Goal: Contribute content: Contribute content

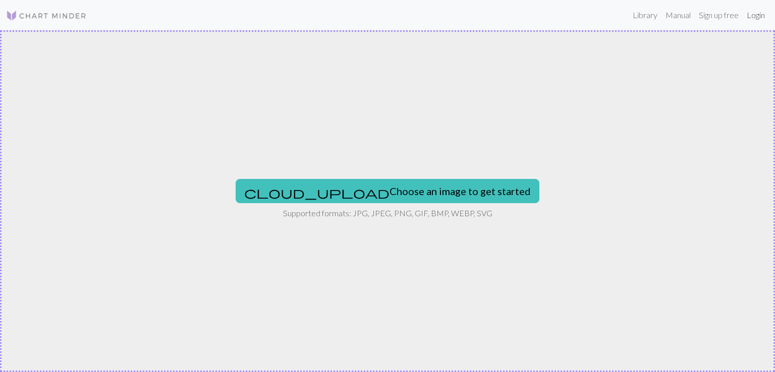
click at [758, 12] on link "Login" at bounding box center [756, 15] width 26 height 20
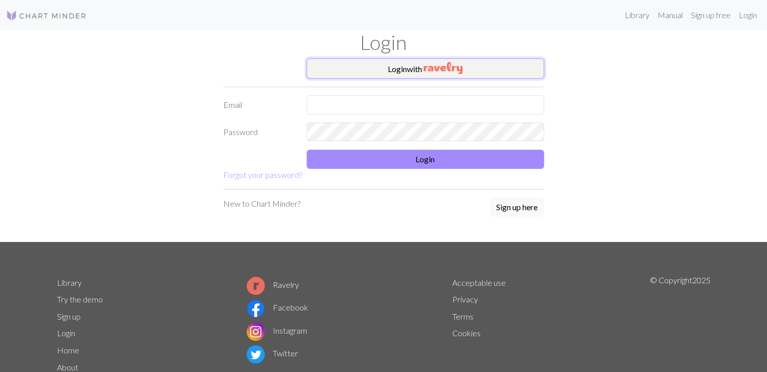
click at [447, 62] on img "button" at bounding box center [443, 68] width 39 height 12
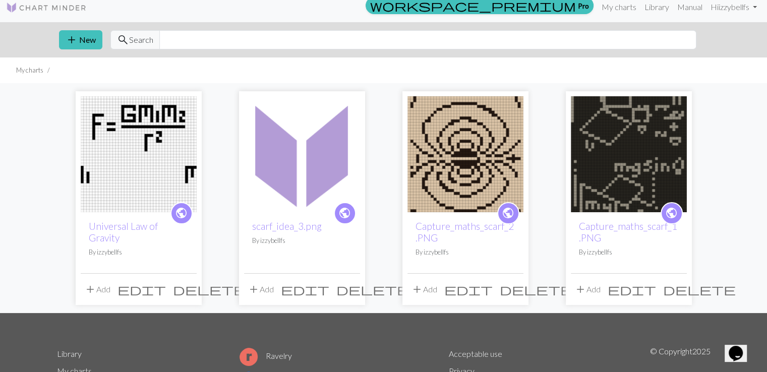
scroll to position [1, 0]
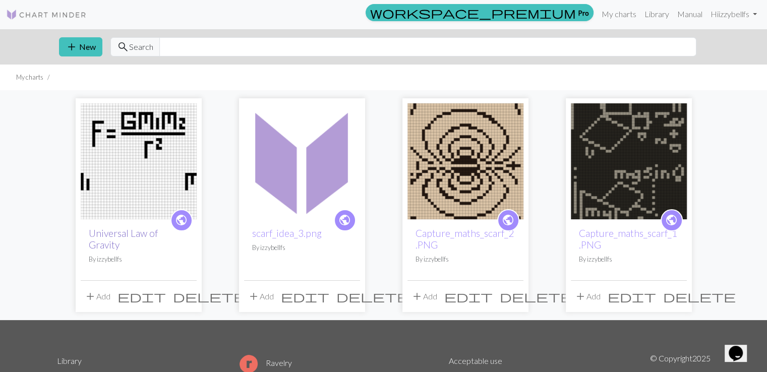
click at [138, 234] on link "Universal Law of Gravity" at bounding box center [123, 239] width 69 height 23
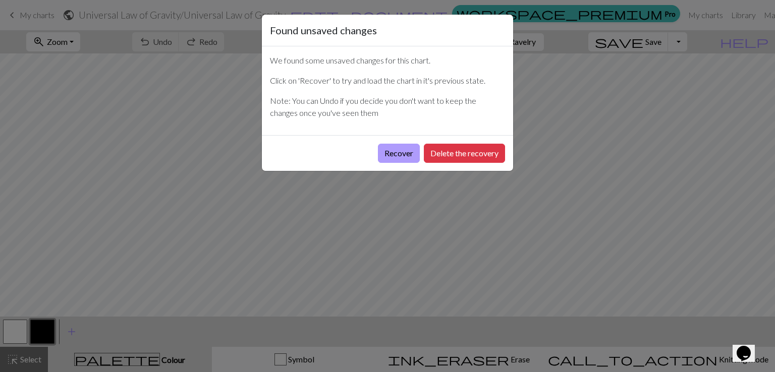
click at [387, 155] on button "Recover" at bounding box center [399, 153] width 42 height 19
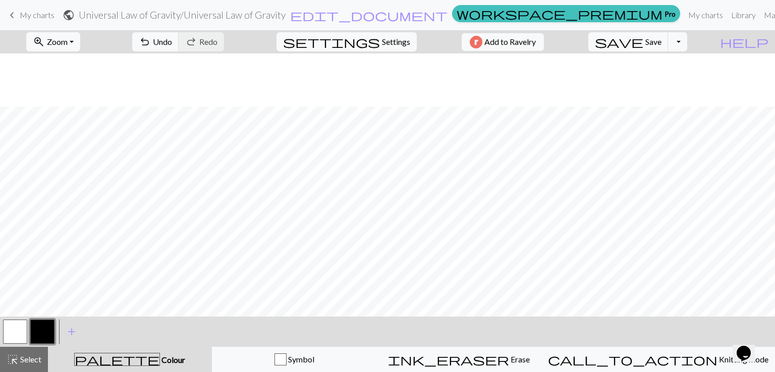
scroll to position [53, 0]
click at [15, 331] on button "button" at bounding box center [15, 332] width 24 height 24
click at [48, 327] on button "button" at bounding box center [42, 332] width 24 height 24
click at [26, 338] on button "button" at bounding box center [15, 332] width 24 height 24
click at [48, 328] on button "button" at bounding box center [42, 332] width 24 height 24
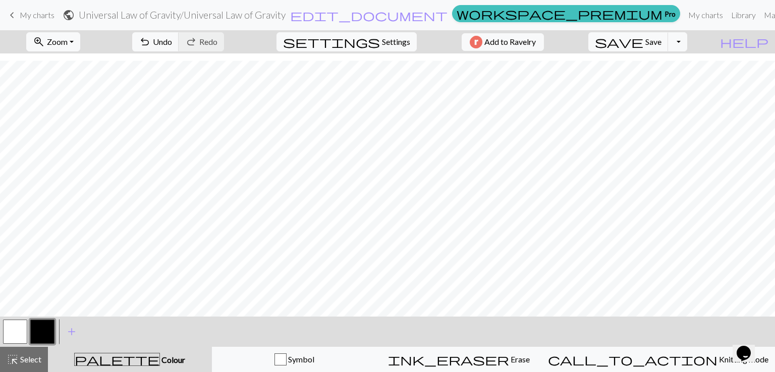
click at [23, 331] on button "button" at bounding box center [15, 332] width 24 height 24
click at [16, 337] on button "button" at bounding box center [15, 332] width 24 height 24
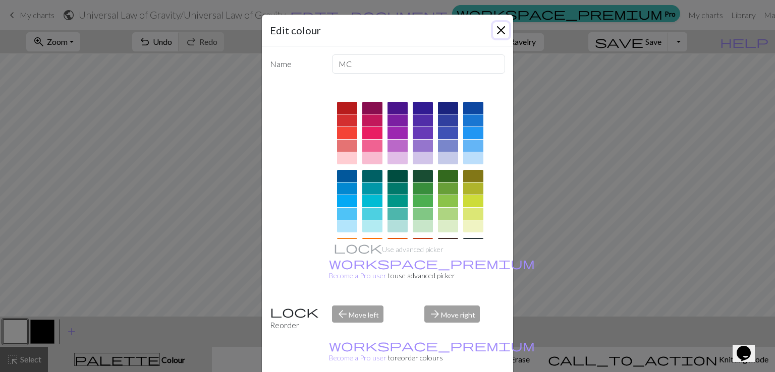
click at [496, 31] on button "Close" at bounding box center [501, 30] width 16 height 16
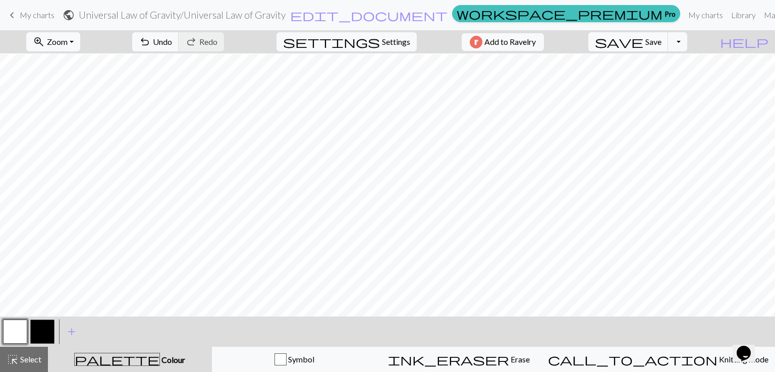
click at [49, 331] on button "button" at bounding box center [42, 332] width 24 height 24
click at [14, 330] on button "button" at bounding box center [15, 332] width 24 height 24
click at [38, 322] on button "button" at bounding box center [42, 332] width 24 height 24
click at [20, 327] on button "button" at bounding box center [15, 332] width 24 height 24
click at [40, 335] on button "button" at bounding box center [42, 332] width 24 height 24
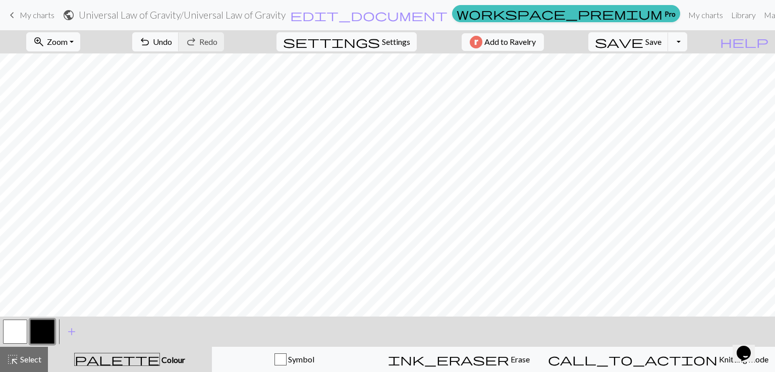
scroll to position [0, 0]
click at [20, 325] on button "button" at bounding box center [15, 332] width 24 height 24
click at [40, 332] on button "button" at bounding box center [42, 332] width 24 height 24
click at [26, 332] on button "button" at bounding box center [15, 332] width 24 height 24
click at [39, 327] on button "button" at bounding box center [42, 332] width 24 height 24
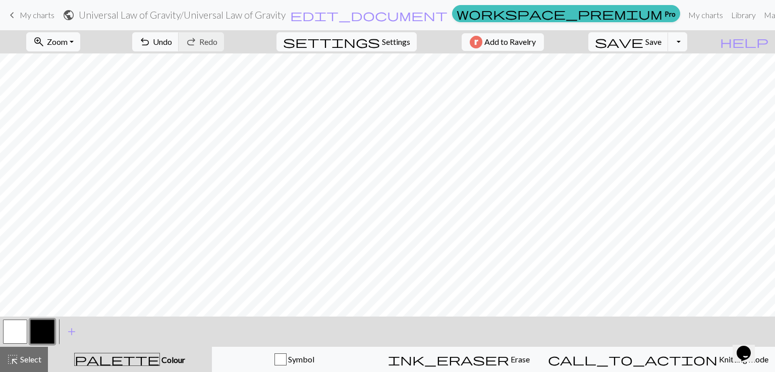
click at [41, 327] on button "button" at bounding box center [42, 332] width 24 height 24
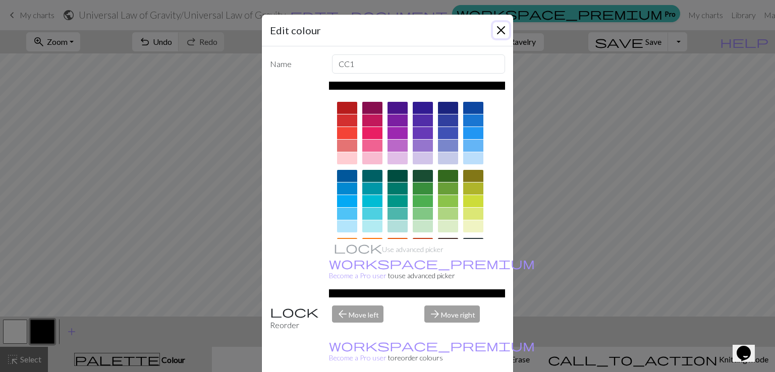
click at [501, 32] on button "Close" at bounding box center [501, 30] width 16 height 16
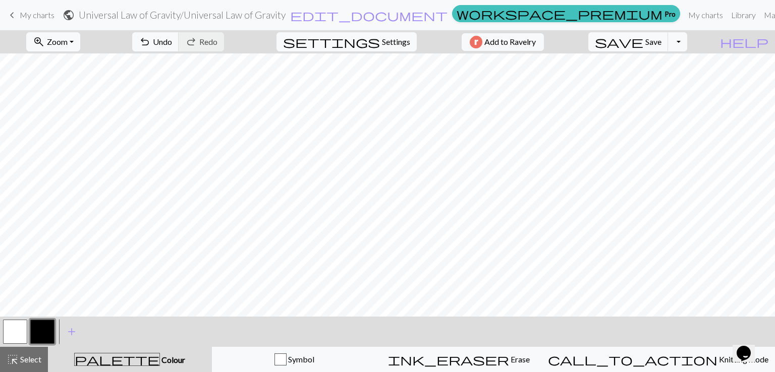
click at [19, 331] on button "button" at bounding box center [15, 332] width 24 height 24
click at [47, 333] on button "button" at bounding box center [42, 332] width 24 height 24
click at [67, 335] on span "add" at bounding box center [72, 332] width 12 height 14
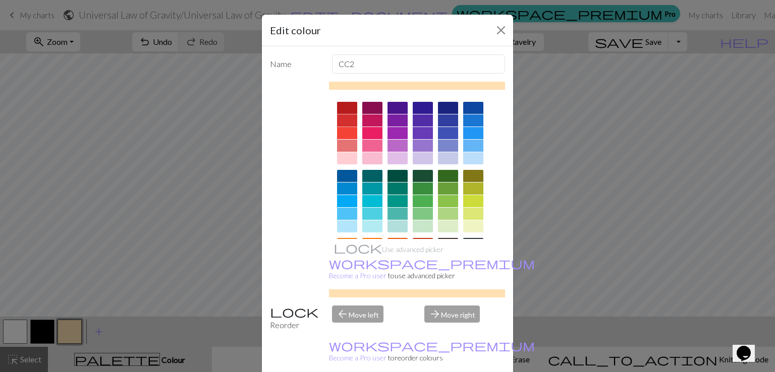
click at [346, 121] on div at bounding box center [347, 121] width 20 height 12
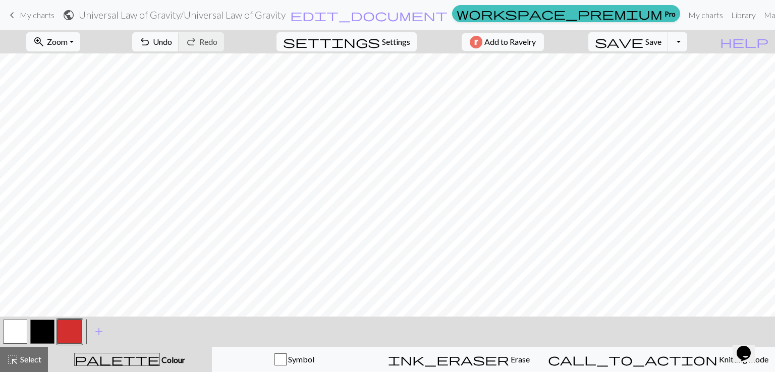
click at [23, 327] on button "button" at bounding box center [15, 332] width 24 height 24
click at [48, 328] on button "button" at bounding box center [42, 332] width 24 height 24
click at [13, 328] on button "button" at bounding box center [15, 332] width 24 height 24
click at [46, 338] on button "button" at bounding box center [42, 332] width 24 height 24
click at [18, 329] on button "button" at bounding box center [15, 332] width 24 height 24
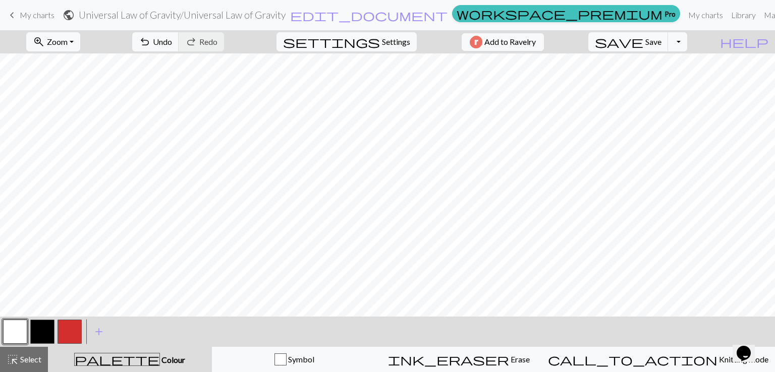
click at [44, 334] on button "button" at bounding box center [42, 332] width 24 height 24
click at [23, 331] on button "button" at bounding box center [15, 332] width 24 height 24
click at [41, 325] on button "button" at bounding box center [42, 332] width 24 height 24
click at [46, 330] on button "button" at bounding box center [42, 332] width 24 height 24
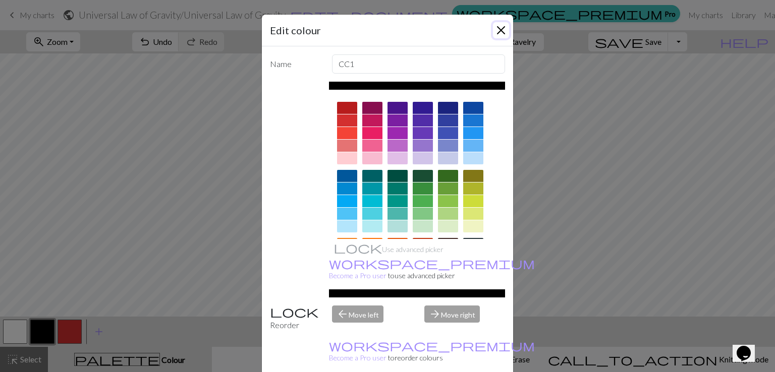
click at [495, 29] on button "Close" at bounding box center [501, 30] width 16 height 16
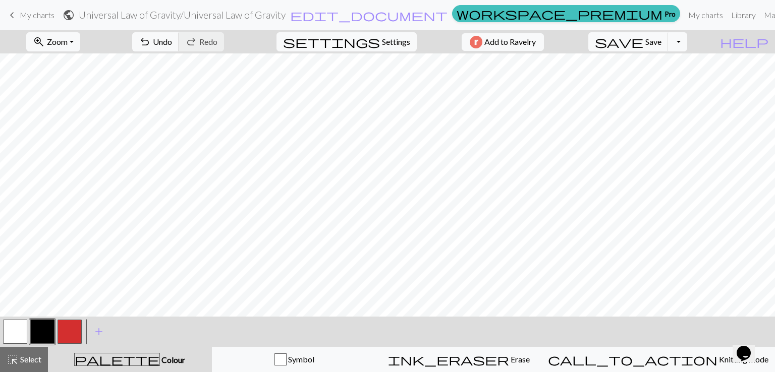
click at [6, 333] on button "button" at bounding box center [15, 332] width 24 height 24
click at [50, 331] on button "button" at bounding box center [42, 332] width 24 height 24
click at [9, 330] on button "button" at bounding box center [15, 332] width 24 height 24
click at [36, 329] on button "button" at bounding box center [42, 332] width 24 height 24
click at [18, 335] on button "button" at bounding box center [15, 332] width 24 height 24
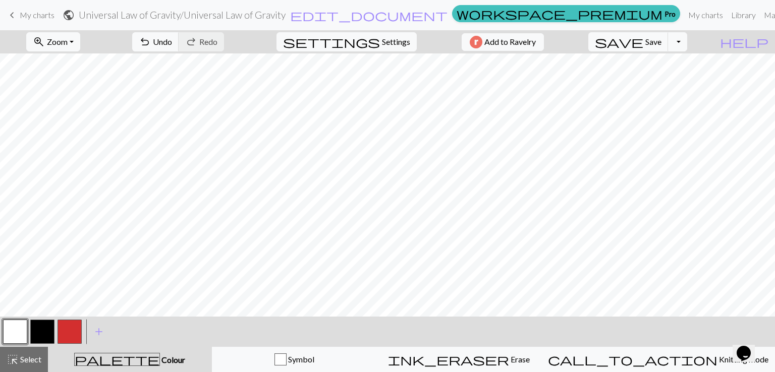
click at [43, 333] on button "button" at bounding box center [42, 332] width 24 height 24
click at [17, 324] on button "button" at bounding box center [15, 332] width 24 height 24
click at [39, 329] on button "button" at bounding box center [42, 332] width 24 height 24
click at [760, 16] on link "Manual" at bounding box center [776, 15] width 33 height 20
click at [24, 354] on div "highlight_alt Select Select" at bounding box center [24, 360] width 35 height 12
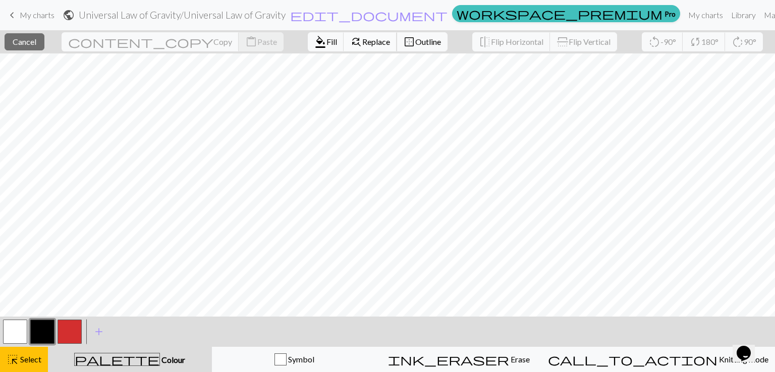
click at [362, 40] on span "Replace" at bounding box center [376, 42] width 28 height 10
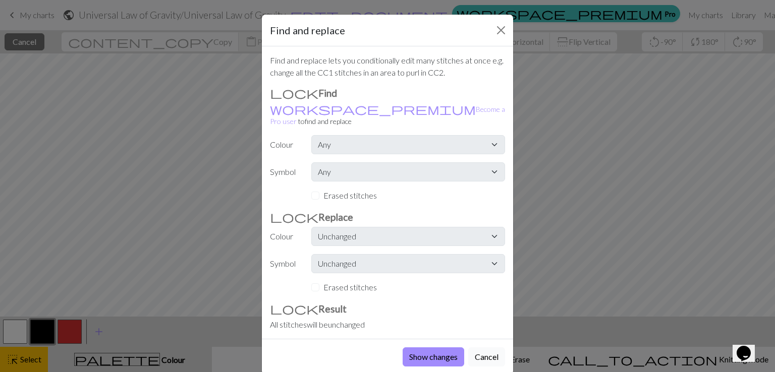
click at [477, 348] on button "Cancel" at bounding box center [486, 357] width 37 height 19
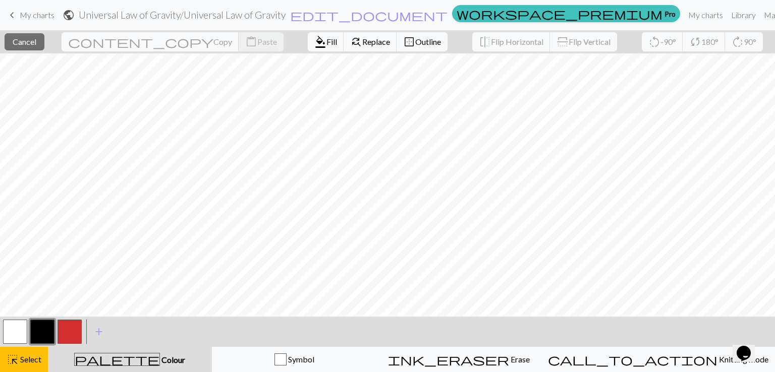
click at [133, 368] on button "palette Colour Colour" at bounding box center [130, 359] width 164 height 25
click at [48, 322] on button "button" at bounding box center [42, 332] width 24 height 24
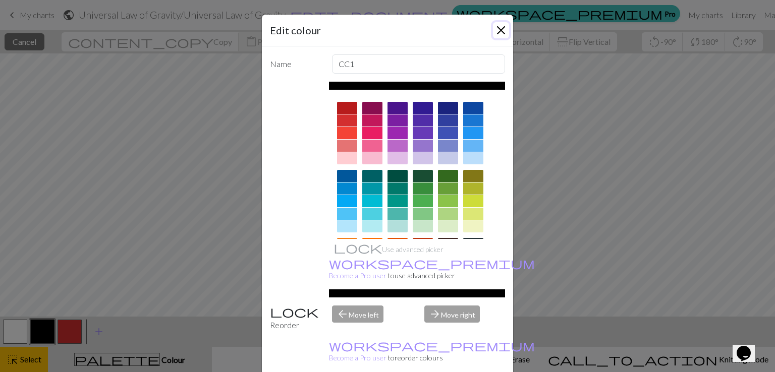
click at [500, 29] on button "Close" at bounding box center [501, 30] width 16 height 16
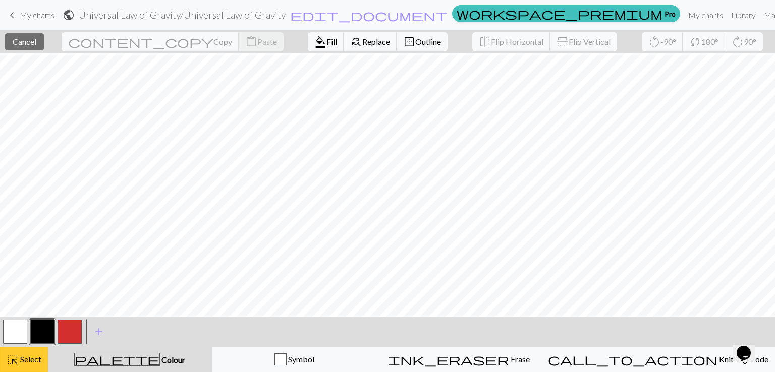
click at [33, 358] on span "Select" at bounding box center [30, 360] width 23 height 10
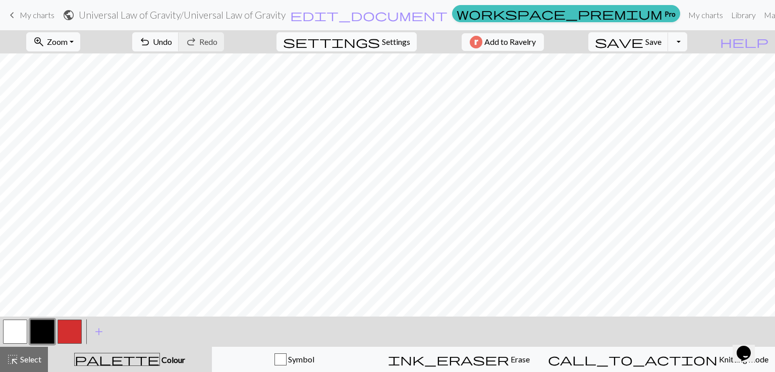
click at [365, 46] on span "settings" at bounding box center [331, 42] width 97 height 14
select select "aran"
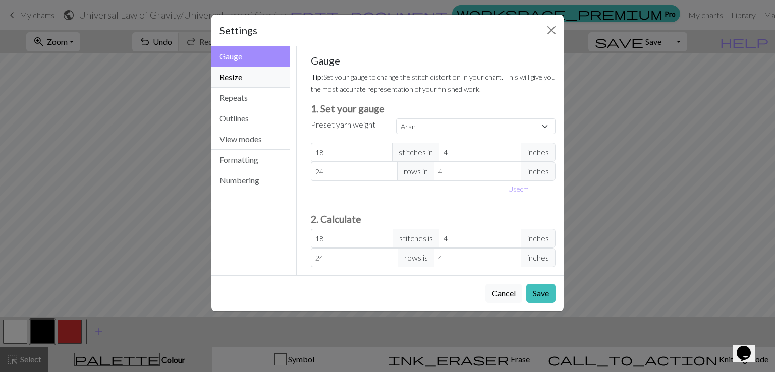
click at [256, 73] on button "Resize" at bounding box center [250, 77] width 79 height 21
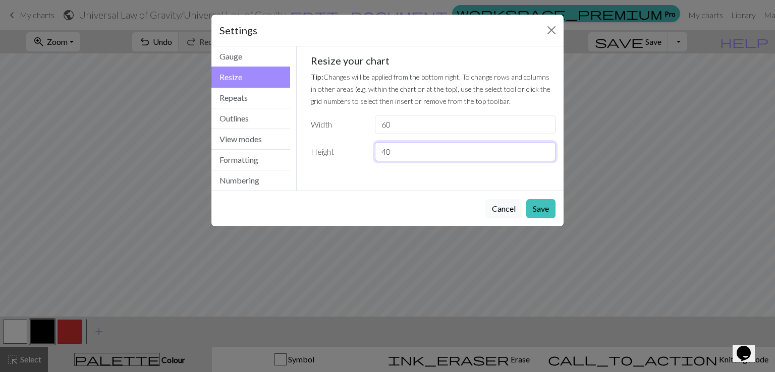
click at [407, 145] on input "40" at bounding box center [465, 151] width 181 height 19
type input "41"
click at [547, 203] on button "Save" at bounding box center [540, 208] width 29 height 19
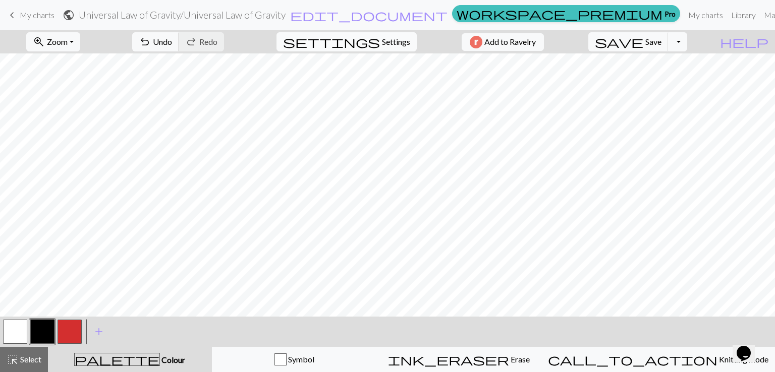
click at [382, 39] on span "Settings" at bounding box center [396, 42] width 28 height 12
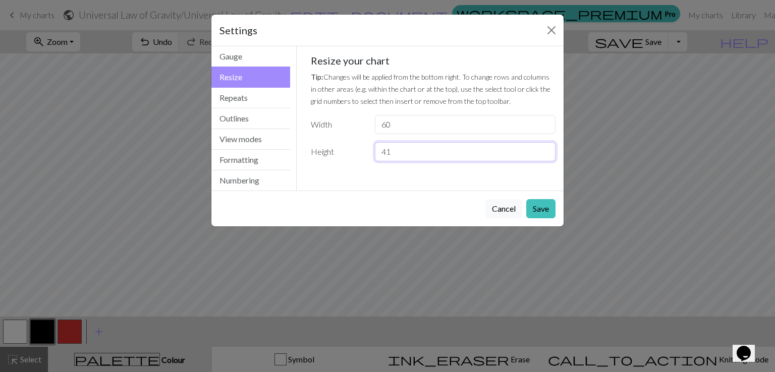
click at [409, 151] on input "41" at bounding box center [465, 151] width 181 height 19
type input "4"
type input "39"
click at [534, 205] on button "Save" at bounding box center [540, 208] width 29 height 19
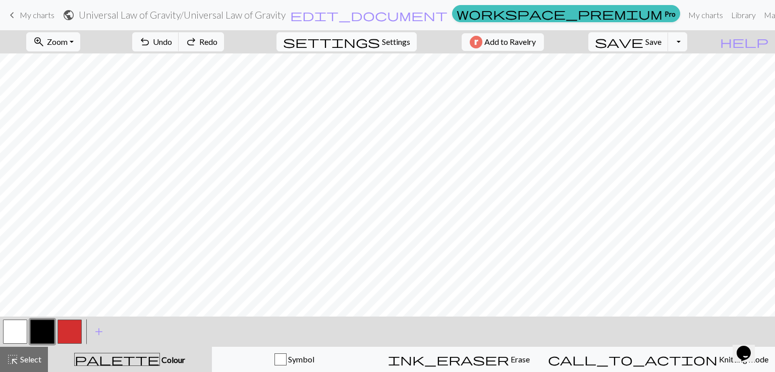
click at [393, 48] on button "settings Settings" at bounding box center [346, 41] width 140 height 19
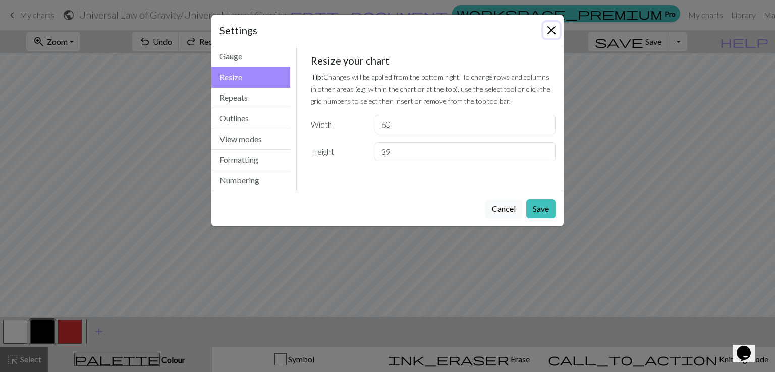
click at [546, 28] on button "Close" at bounding box center [551, 30] width 16 height 16
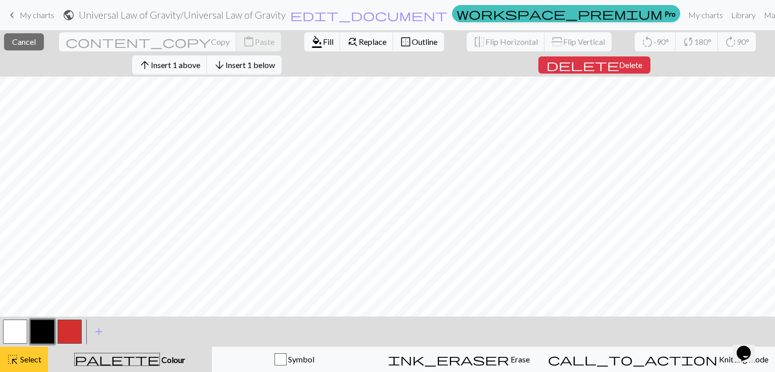
click at [14, 355] on span "highlight_alt" at bounding box center [13, 360] width 12 height 14
click at [226, 65] on span "arrow_downward" at bounding box center [219, 65] width 12 height 14
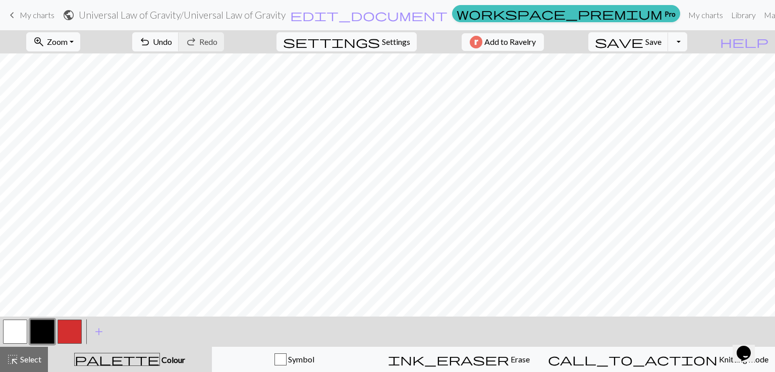
click at [13, 335] on button "button" at bounding box center [15, 332] width 24 height 24
click at [46, 333] on button "button" at bounding box center [42, 332] width 24 height 24
click at [15, 330] on button "button" at bounding box center [15, 332] width 24 height 24
click at [38, 331] on button "button" at bounding box center [42, 332] width 24 height 24
click at [17, 333] on button "button" at bounding box center [15, 332] width 24 height 24
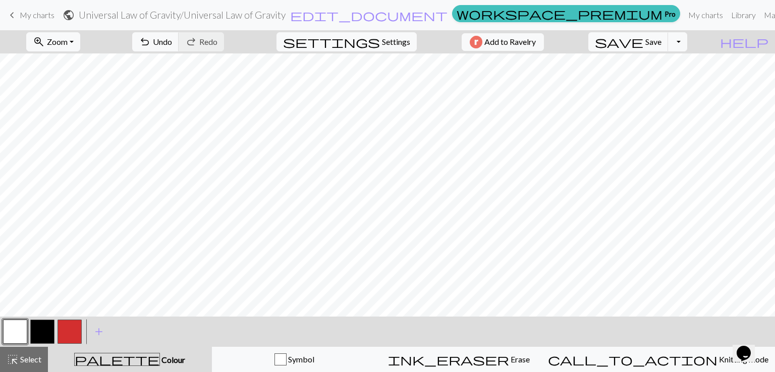
click at [42, 329] on button "button" at bounding box center [42, 332] width 24 height 24
click at [18, 339] on button "button" at bounding box center [15, 332] width 24 height 24
click at [40, 329] on button "button" at bounding box center [42, 332] width 24 height 24
click at [19, 330] on button "button" at bounding box center [15, 332] width 24 height 24
click at [43, 323] on button "button" at bounding box center [42, 332] width 24 height 24
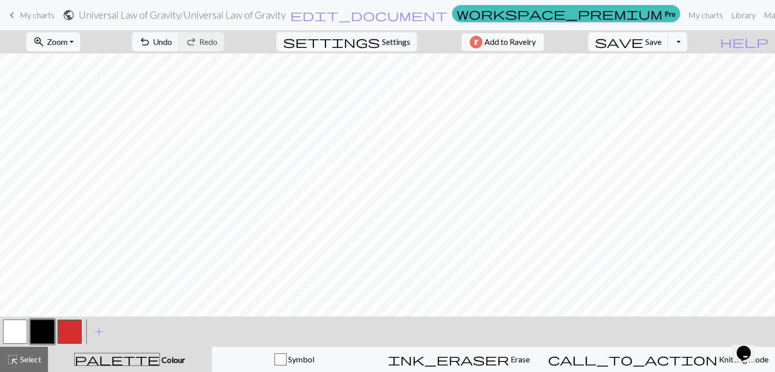
click at [12, 334] on button "button" at bounding box center [15, 332] width 24 height 24
click at [38, 325] on button "button" at bounding box center [42, 332] width 24 height 24
click at [12, 329] on button "button" at bounding box center [15, 332] width 24 height 24
click at [43, 326] on button "button" at bounding box center [42, 332] width 24 height 24
click at [13, 331] on button "button" at bounding box center [15, 332] width 24 height 24
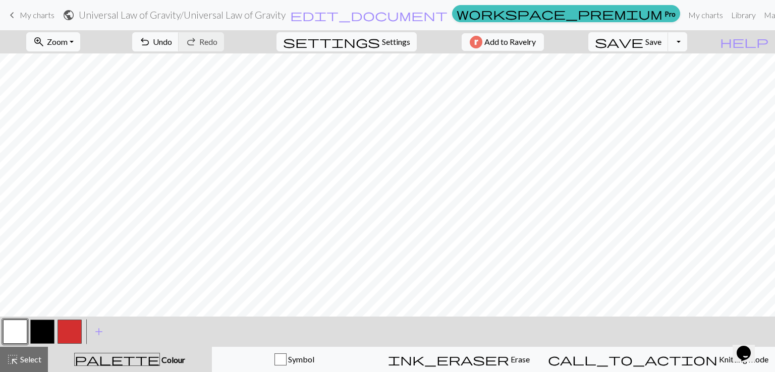
click at [36, 326] on button "button" at bounding box center [42, 332] width 24 height 24
click at [8, 328] on button "button" at bounding box center [15, 332] width 24 height 24
click at [40, 331] on button "button" at bounding box center [42, 332] width 24 height 24
click at [16, 328] on button "button" at bounding box center [15, 332] width 24 height 24
click at [661, 43] on span "Save" at bounding box center [653, 42] width 16 height 10
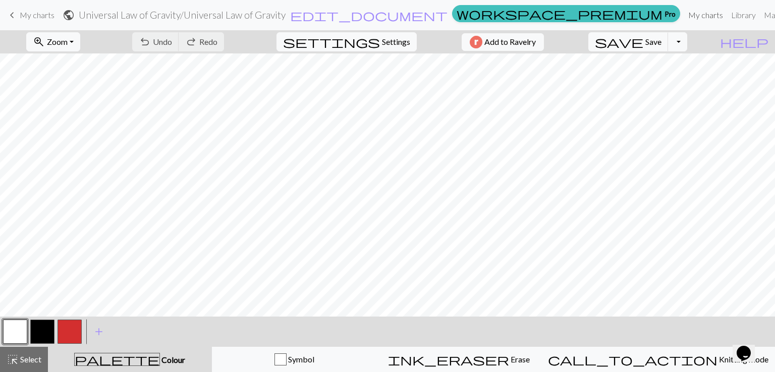
click at [684, 23] on link "My charts" at bounding box center [705, 15] width 43 height 20
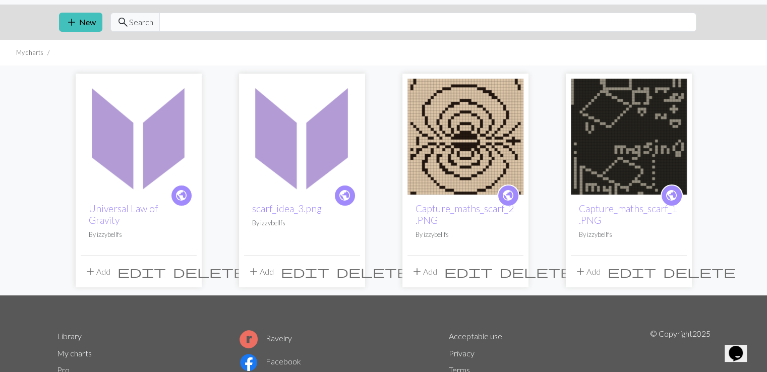
scroll to position [26, 0]
click at [315, 204] on link "scarf_idea_3.png" at bounding box center [287, 208] width 70 height 12
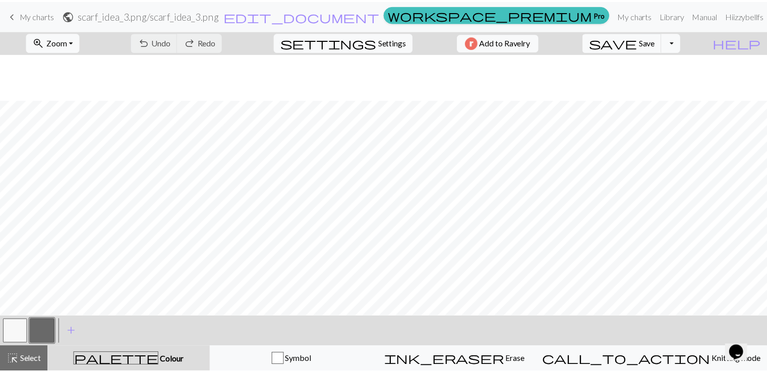
scroll to position [46, 0]
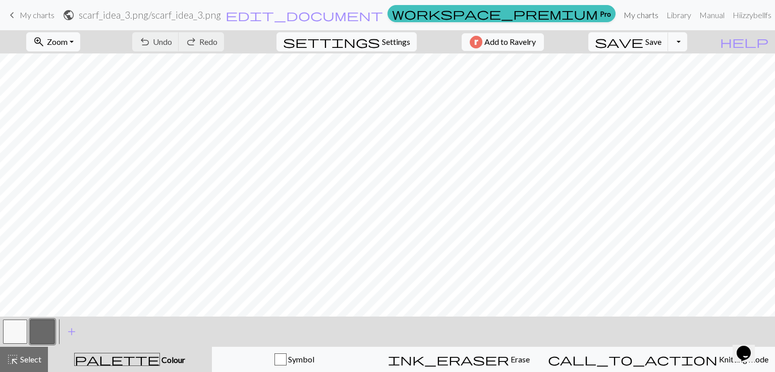
click at [629, 15] on link "My charts" at bounding box center [641, 15] width 43 height 20
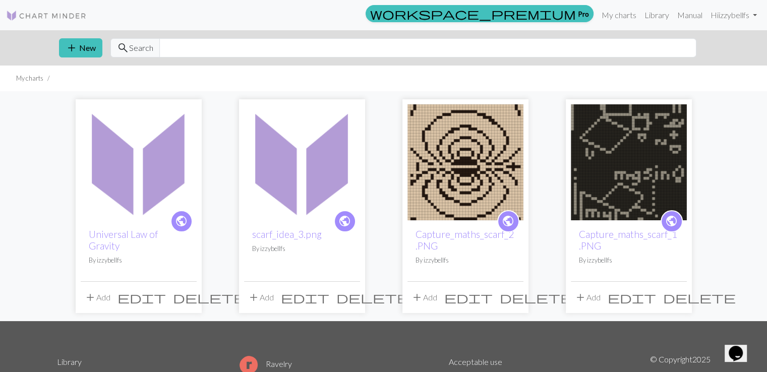
click at [467, 160] on img at bounding box center [466, 162] width 116 height 116
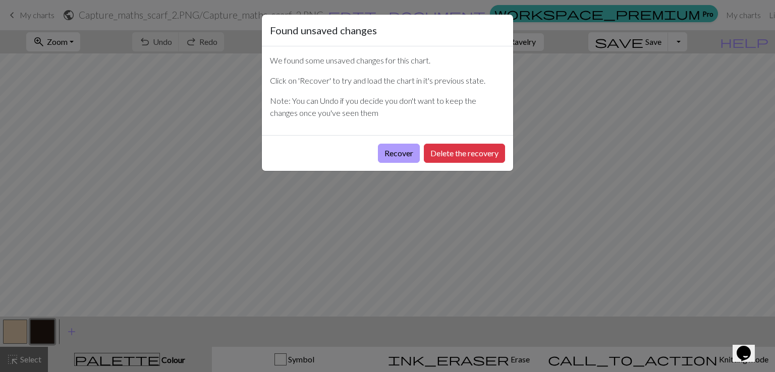
click at [390, 146] on button "Recover" at bounding box center [399, 153] width 42 height 19
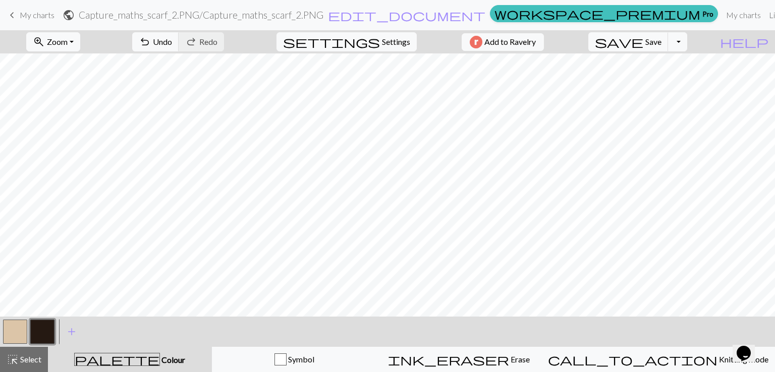
scroll to position [183, 0]
click at [20, 328] on button "button" at bounding box center [15, 332] width 24 height 24
click at [47, 321] on button "button" at bounding box center [42, 332] width 24 height 24
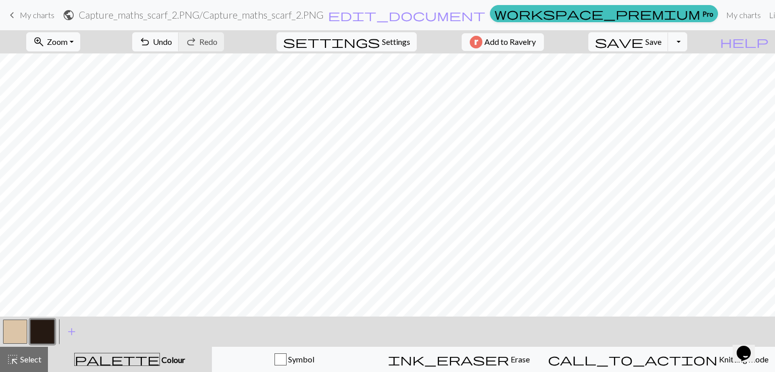
click at [20, 329] on button "button" at bounding box center [15, 332] width 24 height 24
click at [42, 332] on button "button" at bounding box center [42, 332] width 24 height 24
click at [20, 331] on button "button" at bounding box center [15, 332] width 24 height 24
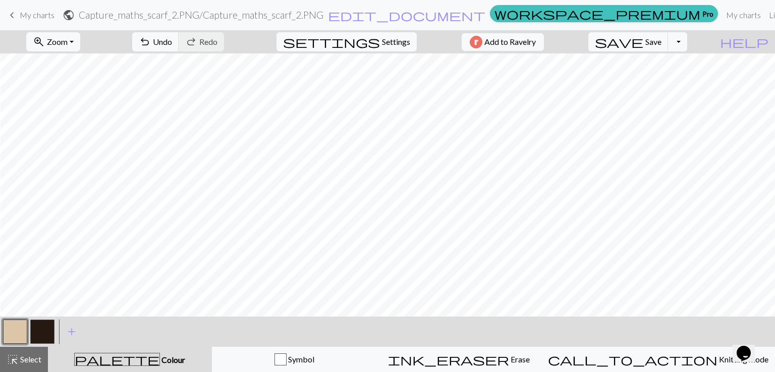
click at [39, 340] on button "button" at bounding box center [42, 332] width 24 height 24
click at [23, 327] on button "button" at bounding box center [15, 332] width 24 height 24
click at [17, 331] on button "button" at bounding box center [15, 332] width 24 height 24
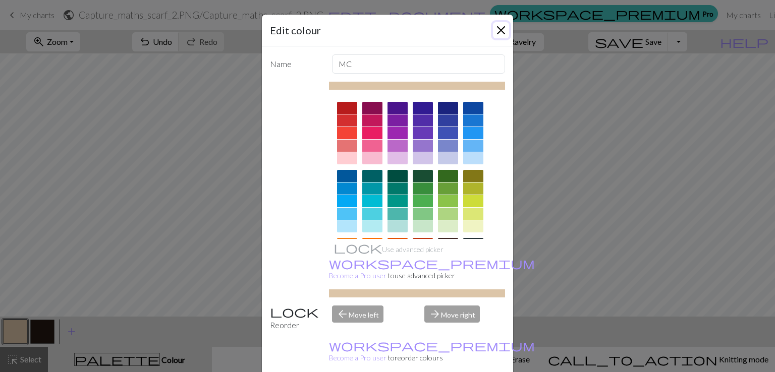
click at [501, 23] on button "Close" at bounding box center [501, 30] width 16 height 16
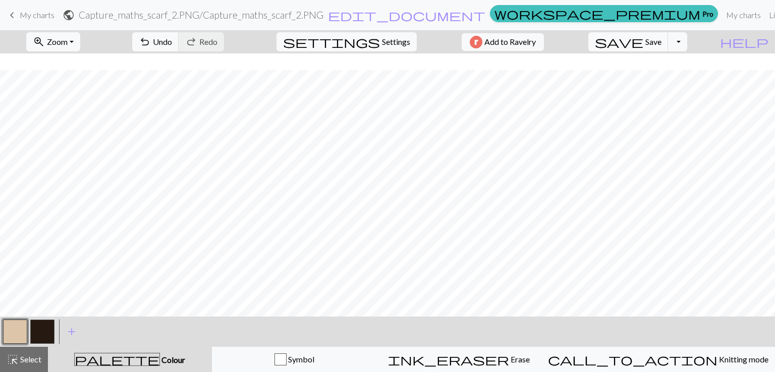
scroll to position [161, 0]
click at [40, 336] on button "button" at bounding box center [42, 332] width 24 height 24
click at [12, 327] on button "button" at bounding box center [15, 332] width 24 height 24
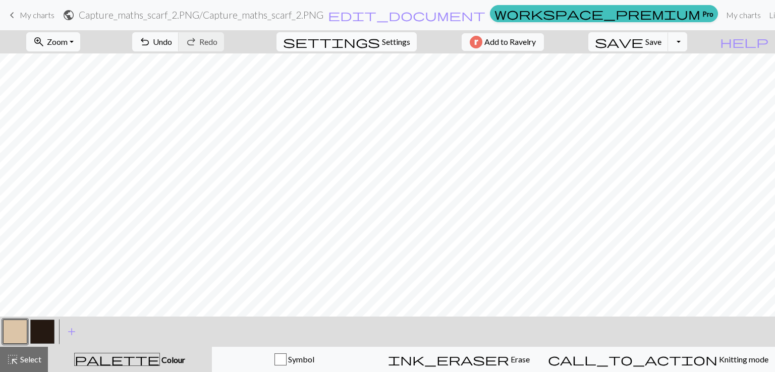
click at [383, 40] on span "Settings" at bounding box center [396, 42] width 28 height 12
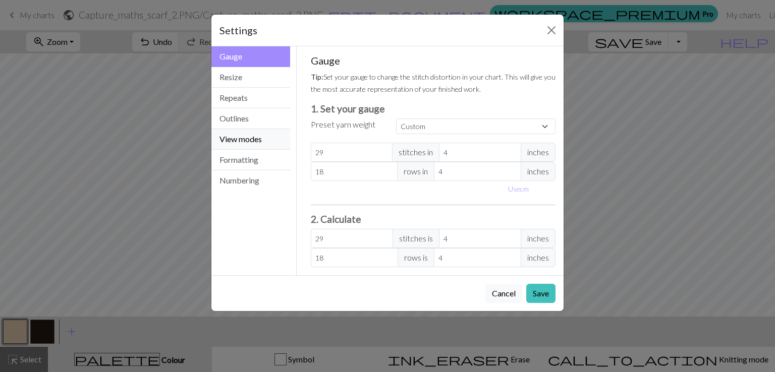
click at [273, 146] on button "View modes" at bounding box center [250, 139] width 79 height 21
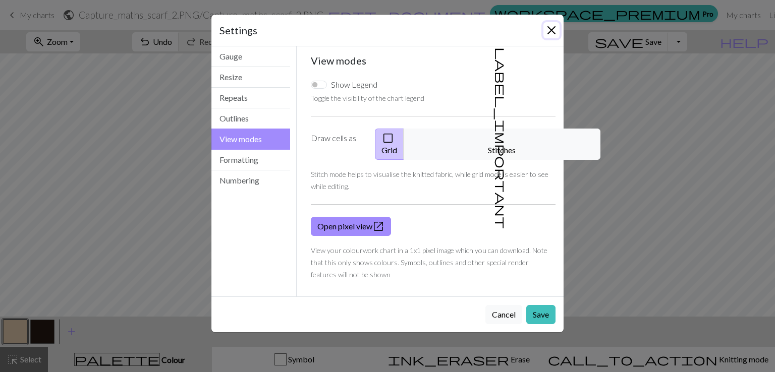
click at [552, 32] on button "Close" at bounding box center [551, 30] width 16 height 16
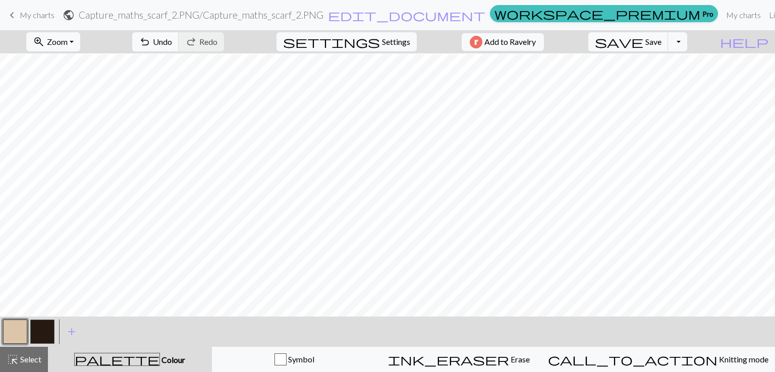
scroll to position [165, 0]
click at [45, 326] on button "button" at bounding box center [42, 332] width 24 height 24
click at [10, 326] on button "button" at bounding box center [15, 332] width 24 height 24
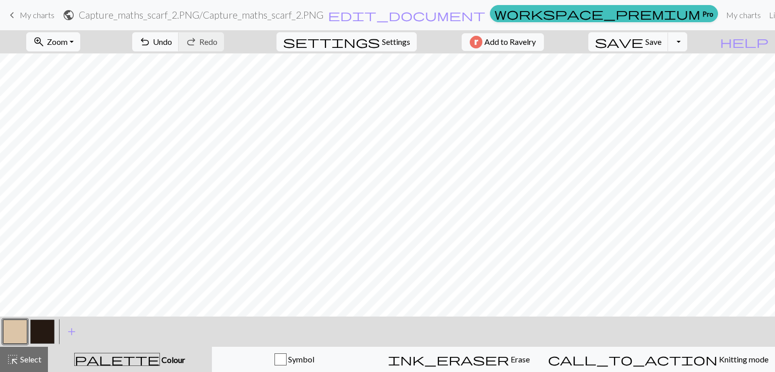
click at [54, 331] on div at bounding box center [42, 331] width 27 height 27
click at [46, 331] on button "button" at bounding box center [42, 332] width 24 height 24
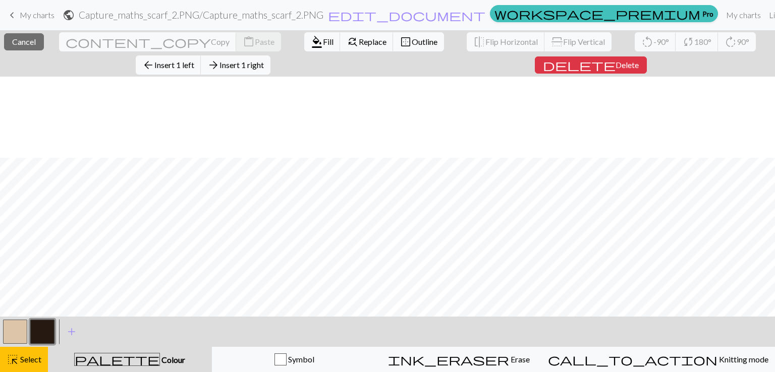
scroll to position [266, 0]
click at [32, 358] on span "Select" at bounding box center [30, 360] width 23 height 10
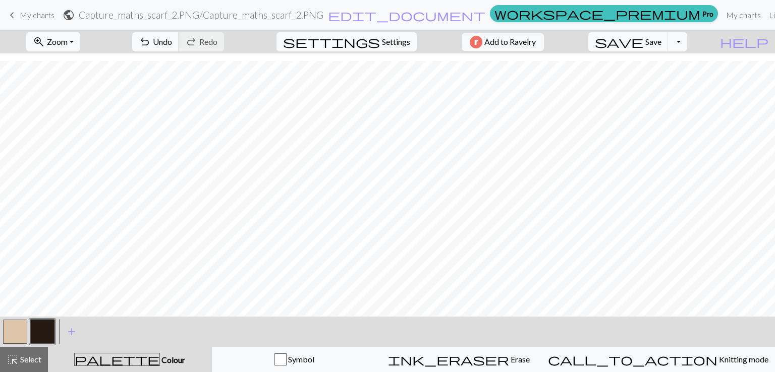
scroll to position [262, 0]
click at [24, 333] on button "button" at bounding box center [15, 332] width 24 height 24
click at [52, 326] on button "button" at bounding box center [42, 332] width 24 height 24
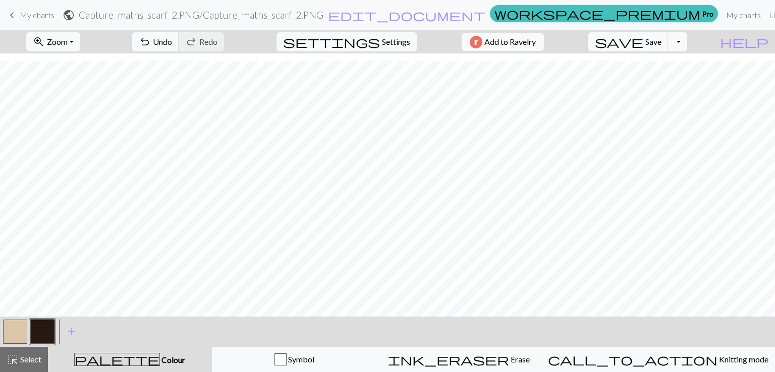
click at [12, 336] on button "button" at bounding box center [15, 332] width 24 height 24
click at [41, 328] on button "button" at bounding box center [42, 332] width 24 height 24
click at [24, 335] on button "button" at bounding box center [15, 332] width 24 height 24
click at [48, 327] on button "button" at bounding box center [42, 332] width 24 height 24
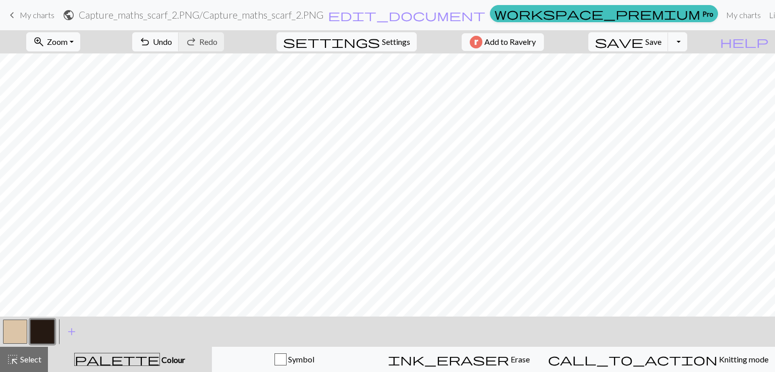
click at [21, 329] on button "button" at bounding box center [15, 332] width 24 height 24
click at [47, 332] on button "button" at bounding box center [42, 332] width 24 height 24
click at [24, 328] on button "button" at bounding box center [15, 332] width 24 height 24
click at [44, 325] on button "button" at bounding box center [42, 332] width 24 height 24
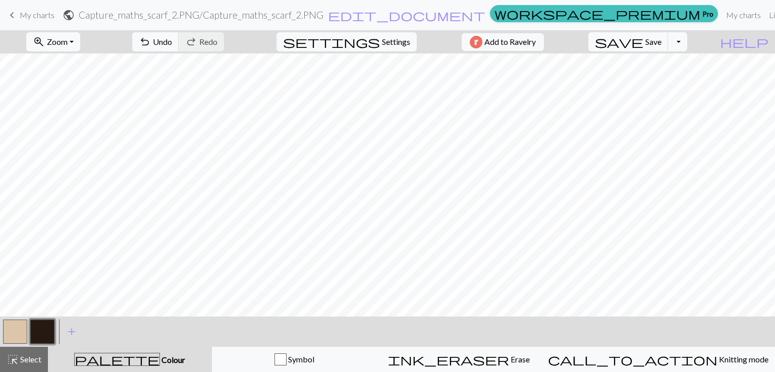
scroll to position [198, 0]
click at [11, 330] on button "button" at bounding box center [15, 332] width 24 height 24
click at [47, 334] on button "button" at bounding box center [42, 332] width 24 height 24
click at [6, 331] on button "button" at bounding box center [15, 332] width 24 height 24
click at [51, 333] on button "button" at bounding box center [42, 332] width 24 height 24
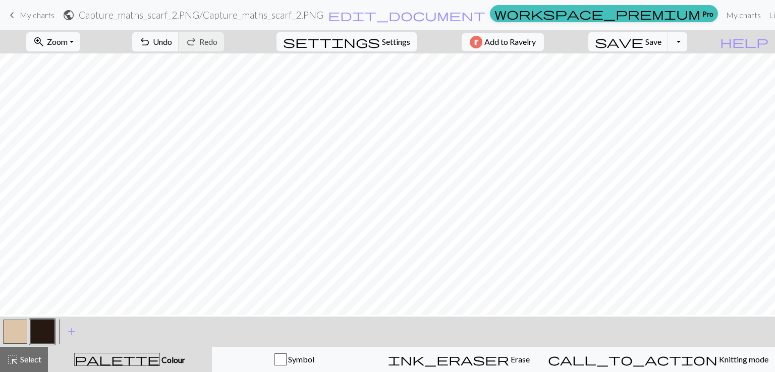
scroll to position [144, 0]
click at [18, 323] on button "button" at bounding box center [15, 332] width 24 height 24
click at [68, 45] on span "Zoom" at bounding box center [57, 42] width 21 height 10
click at [75, 120] on button "50%" at bounding box center [67, 121] width 80 height 16
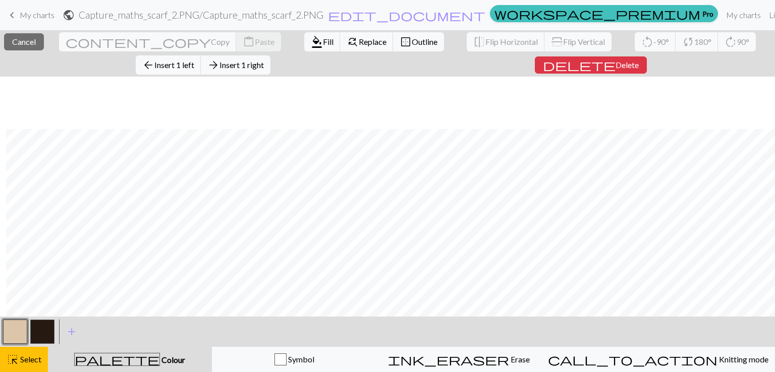
scroll to position [204, 6]
click at [19, 369] on button "highlight_alt Select Select" at bounding box center [24, 359] width 48 height 25
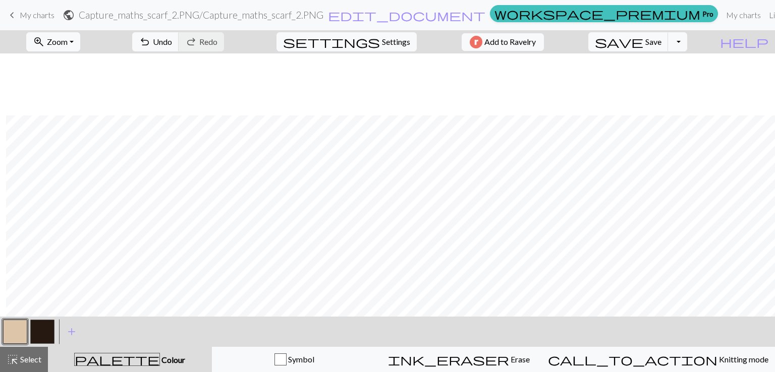
scroll to position [176, 6]
click at [41, 322] on button "button" at bounding box center [42, 332] width 24 height 24
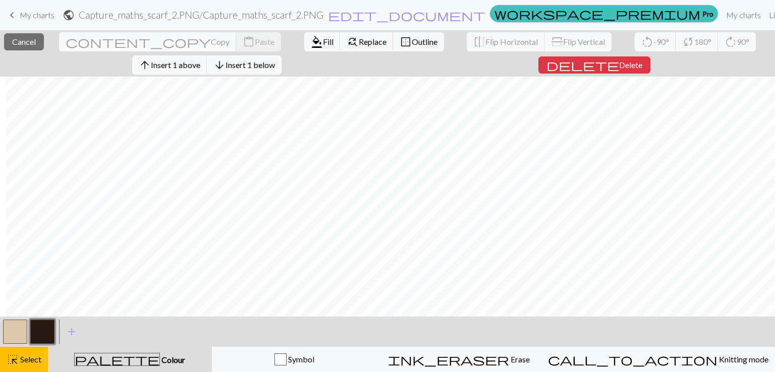
scroll to position [296, 6]
click at [254, 71] on button "arrow_downward Insert 1 below" at bounding box center [244, 64] width 75 height 19
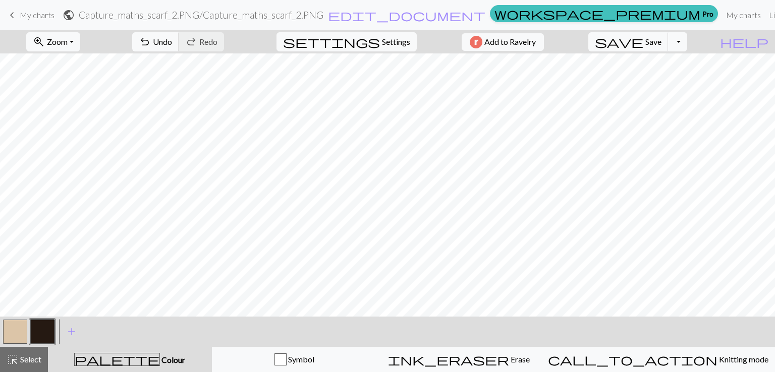
scroll to position [0, 0]
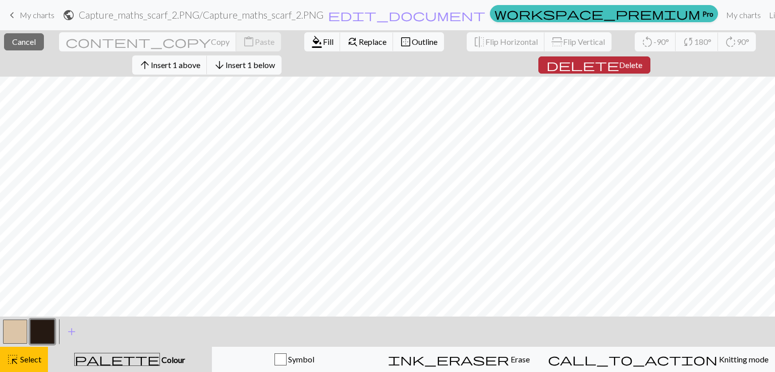
click at [619, 63] on span "Delete" at bounding box center [630, 65] width 23 height 10
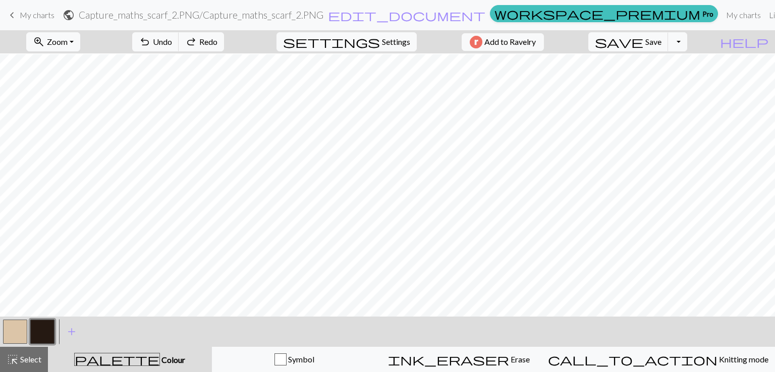
scroll to position [32, 0]
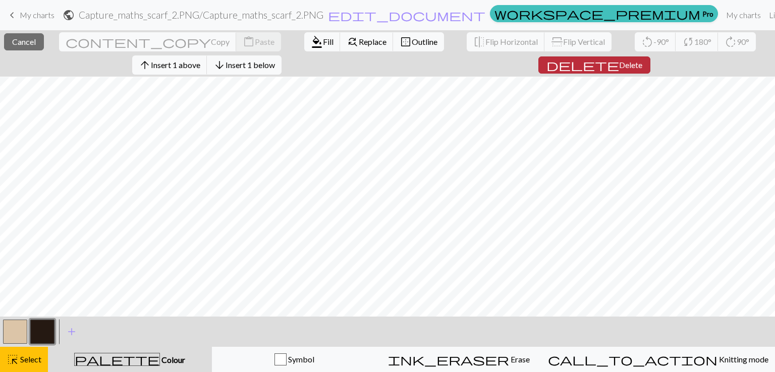
click at [599, 66] on span "delete" at bounding box center [582, 65] width 73 height 14
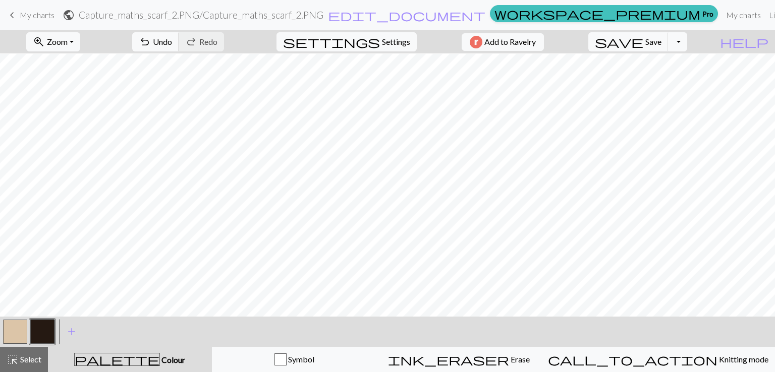
click at [15, 330] on button "button" at bounding box center [15, 332] width 24 height 24
click at [45, 335] on button "button" at bounding box center [42, 332] width 24 height 24
click at [386, 39] on span "Settings" at bounding box center [396, 42] width 28 height 12
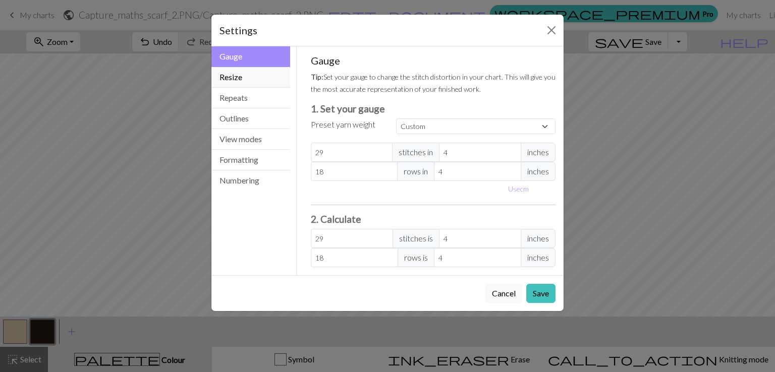
click at [233, 77] on button "Resize" at bounding box center [250, 77] width 79 height 21
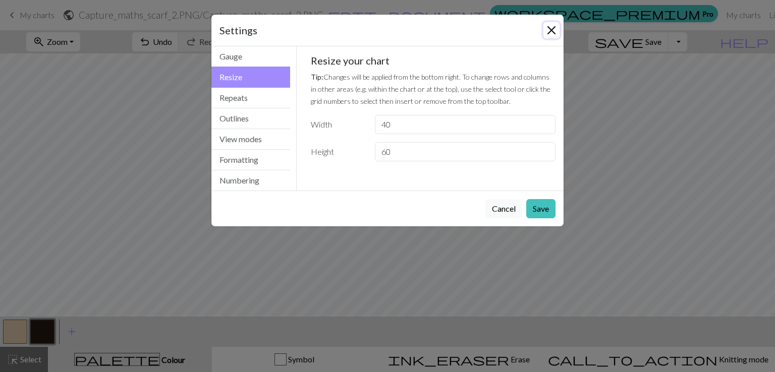
click at [549, 33] on button "Close" at bounding box center [551, 30] width 16 height 16
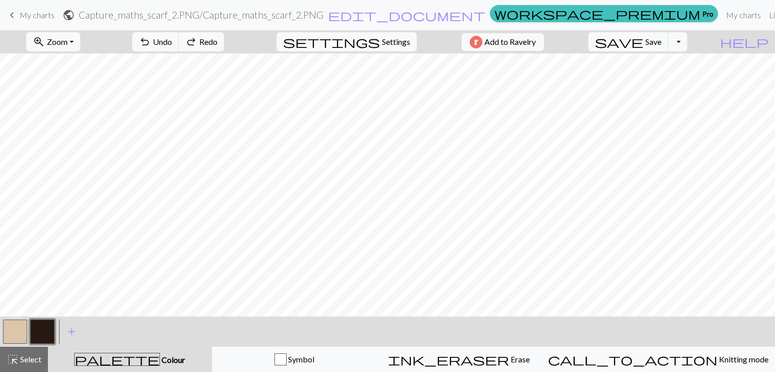
click at [18, 333] on button "button" at bounding box center [15, 332] width 24 height 24
click at [46, 329] on button "button" at bounding box center [42, 332] width 24 height 24
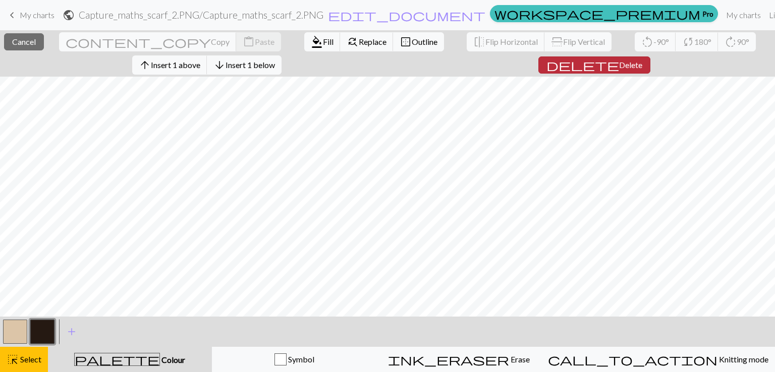
click at [620, 65] on span "Delete" at bounding box center [630, 65] width 23 height 10
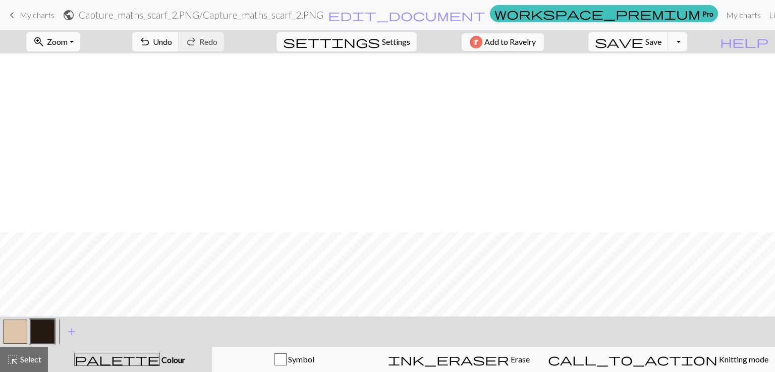
scroll to position [265, 0]
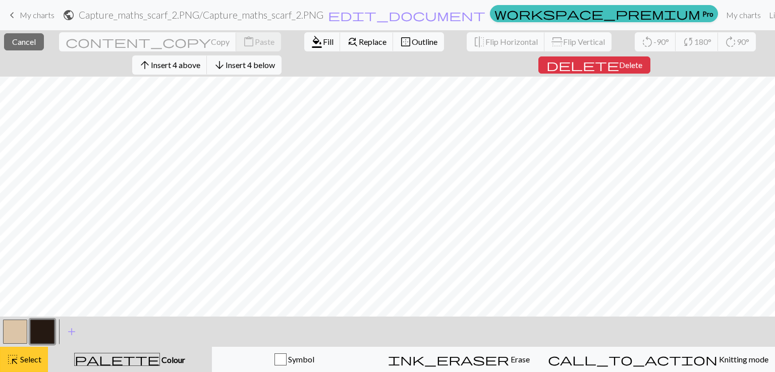
click at [12, 359] on span "highlight_alt" at bounding box center [13, 360] width 12 height 14
click at [619, 67] on span "Delete" at bounding box center [630, 65] width 23 height 10
click at [265, 62] on span "Insert 1 below" at bounding box center [250, 65] width 49 height 10
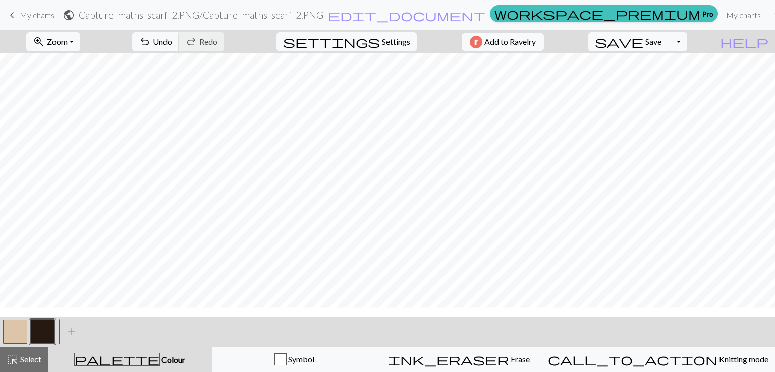
scroll to position [231, 0]
click at [10, 333] on button "button" at bounding box center [15, 332] width 24 height 24
click at [45, 337] on button "button" at bounding box center [42, 332] width 24 height 24
click at [363, 40] on span "settings" at bounding box center [331, 42] width 97 height 14
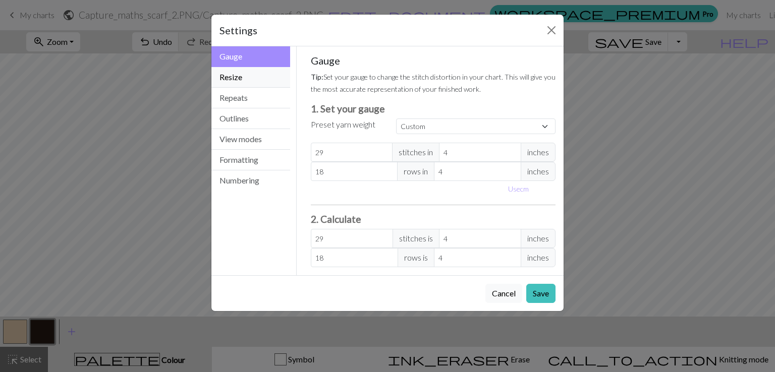
click at [254, 84] on button "Resize" at bounding box center [250, 77] width 79 height 21
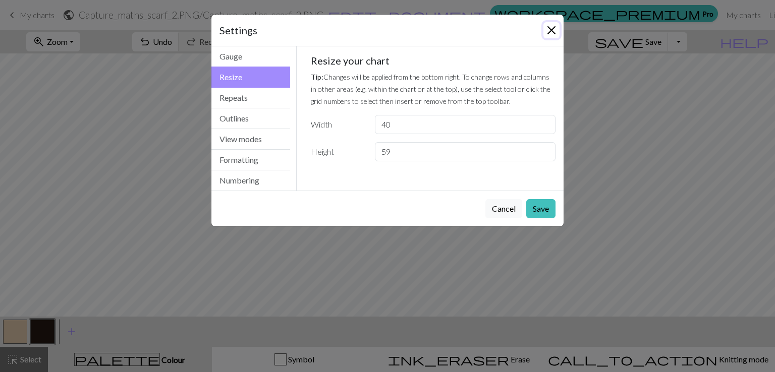
click at [552, 31] on button "Close" at bounding box center [551, 30] width 16 height 16
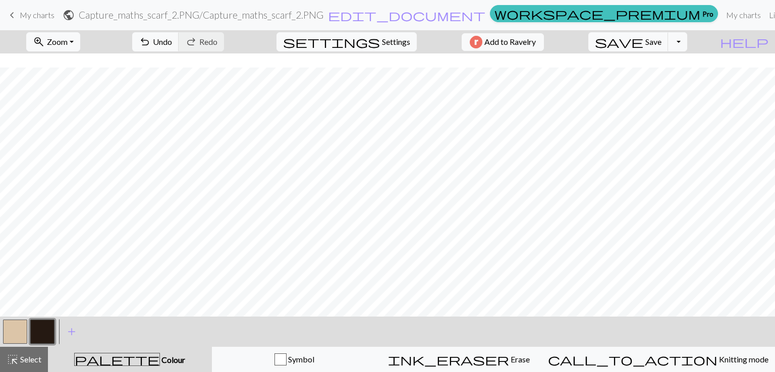
scroll to position [0, 0]
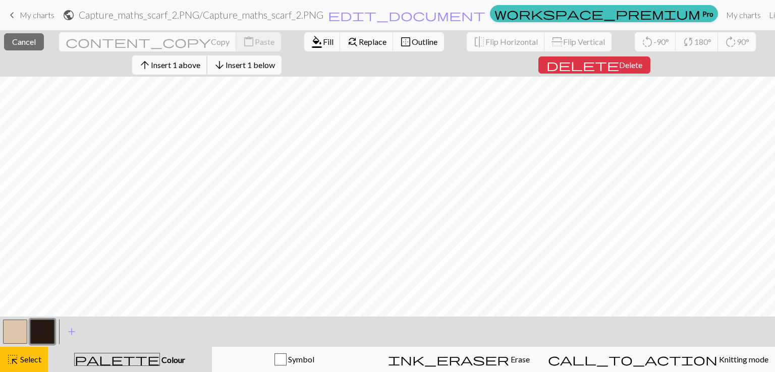
click at [197, 69] on span "Insert 1 above" at bounding box center [175, 65] width 49 height 10
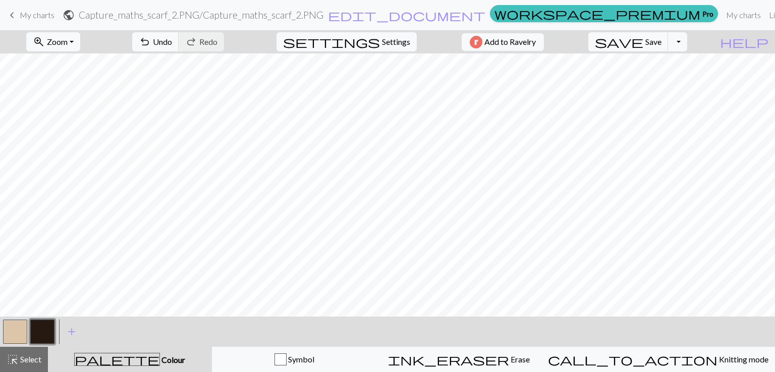
click at [20, 329] on button "button" at bounding box center [15, 332] width 24 height 24
click at [38, 340] on button "button" at bounding box center [42, 332] width 24 height 24
click at [661, 45] on span "Save" at bounding box center [653, 42] width 16 height 10
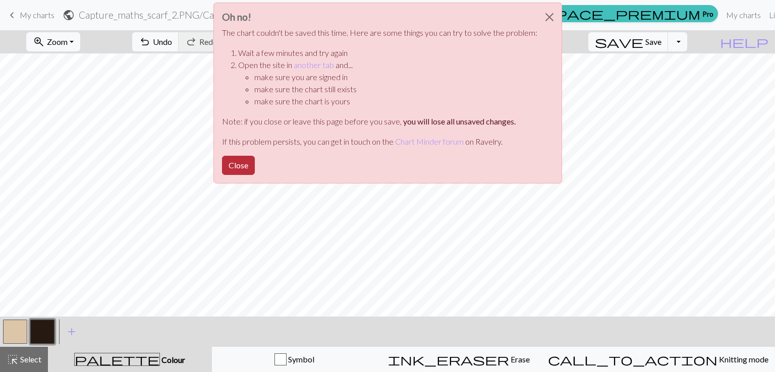
click at [252, 164] on button "Close" at bounding box center [238, 165] width 33 height 19
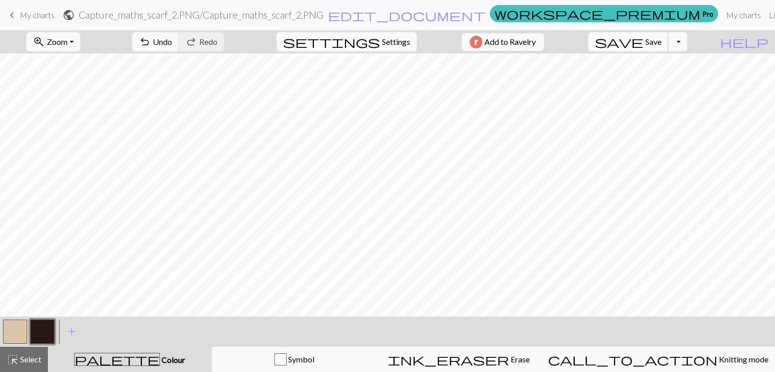
click at [661, 45] on span "Save" at bounding box center [653, 42] width 16 height 10
click at [722, 16] on link "My charts" at bounding box center [743, 15] width 43 height 20
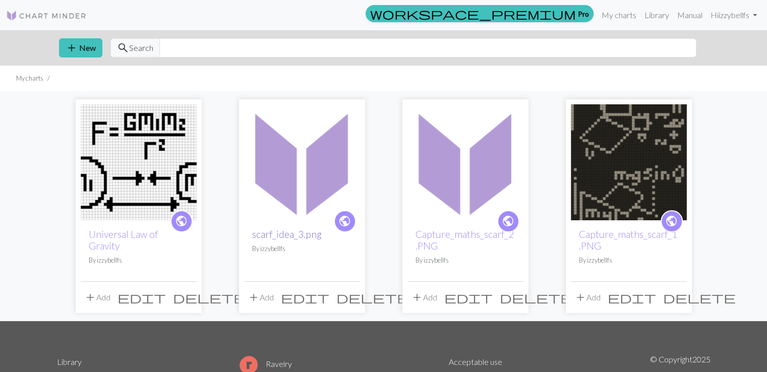
click at [302, 233] on link "scarf_idea_3.png" at bounding box center [287, 235] width 70 height 12
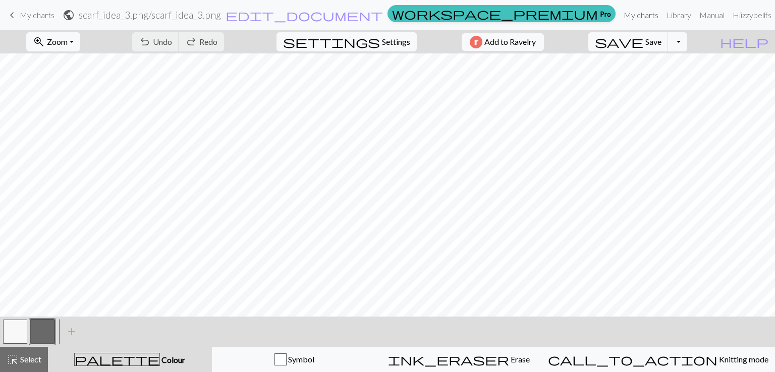
click at [628, 11] on link "My charts" at bounding box center [641, 15] width 43 height 20
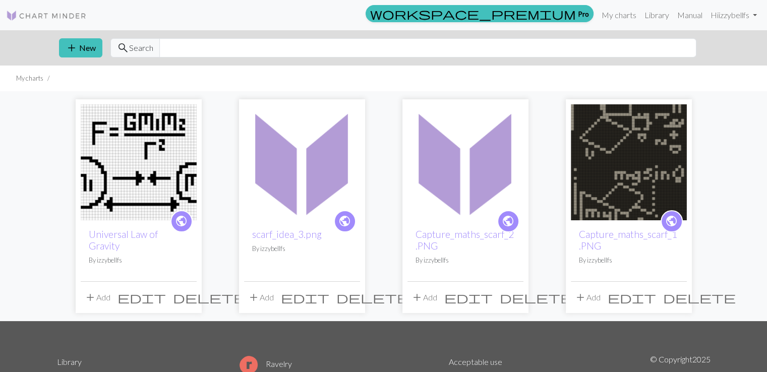
click at [493, 303] on span "edit" at bounding box center [468, 298] width 48 height 14
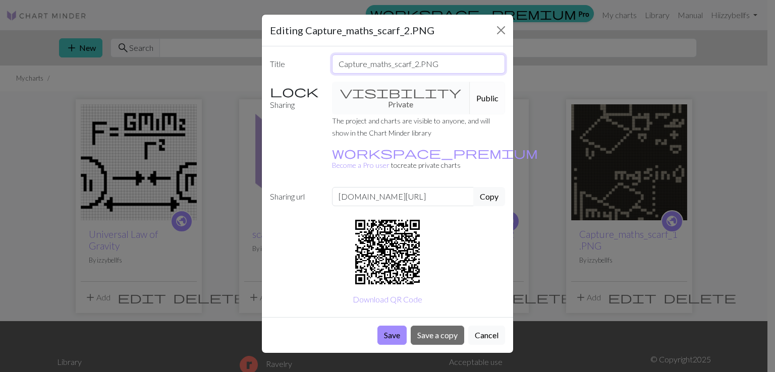
click at [430, 73] on input "Capture_maths_scarf_2.PNG" at bounding box center [419, 63] width 174 height 19
type input "m"
type input "Magnetic Field"
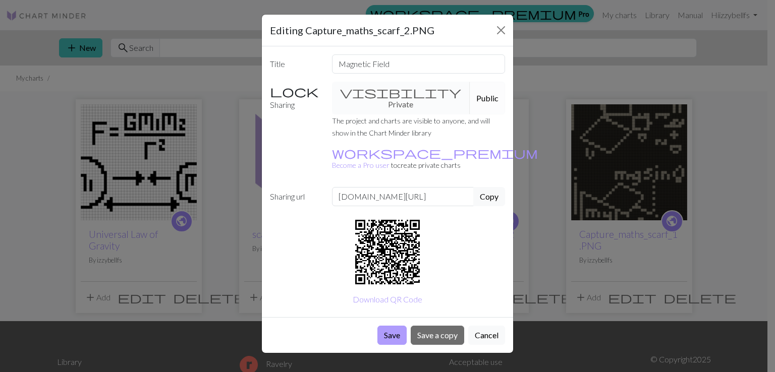
click at [388, 326] on button "Save" at bounding box center [391, 335] width 29 height 19
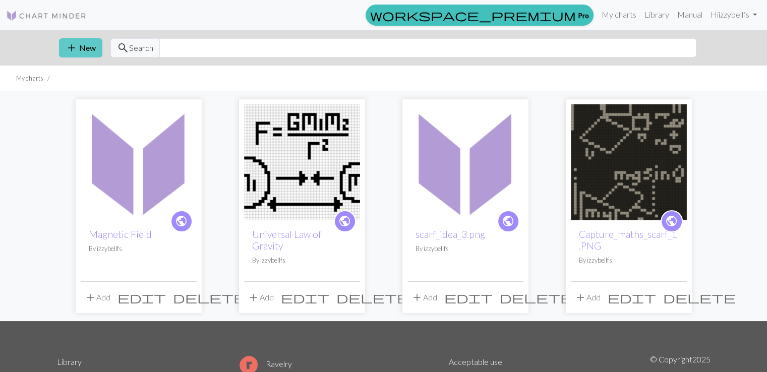
click at [88, 47] on button "add New" at bounding box center [80, 47] width 43 height 19
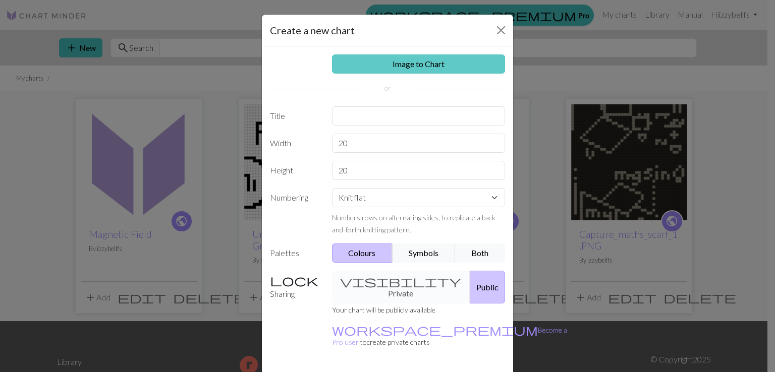
click at [414, 71] on link "Image to Chart" at bounding box center [419, 63] width 174 height 19
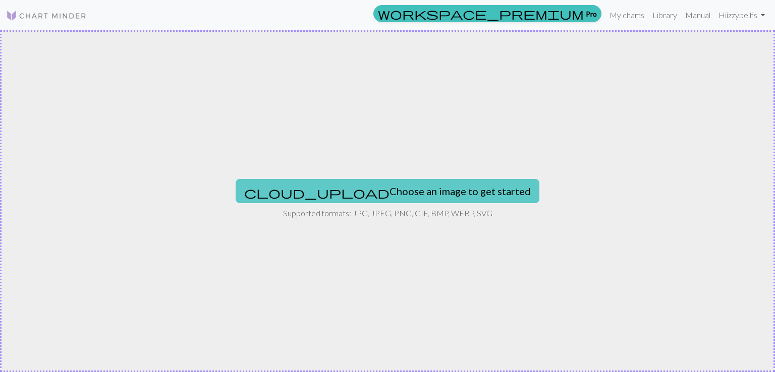
click at [442, 188] on button "cloud_upload Choose an image to get started" at bounding box center [388, 191] width 304 height 24
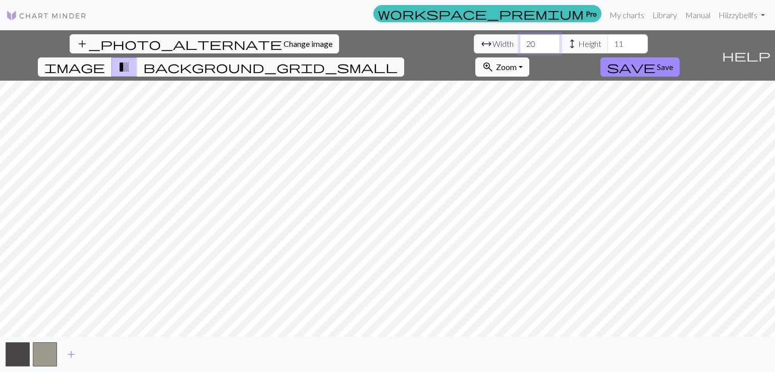
click at [520, 47] on input "20" at bounding box center [540, 43] width 40 height 19
type input "2"
type input "5"
type input "40"
click at [607, 45] on input "11" at bounding box center [627, 43] width 40 height 19
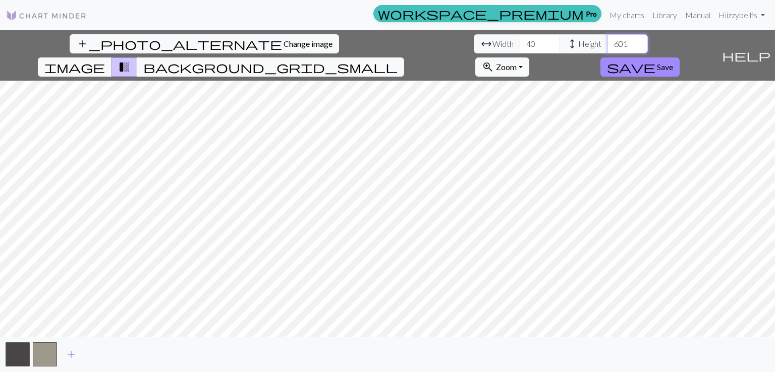
type input "601"
click at [520, 43] on input "40" at bounding box center [540, 43] width 40 height 19
type input "4"
type input "100"
click at [607, 48] on input "601" at bounding box center [627, 43] width 40 height 19
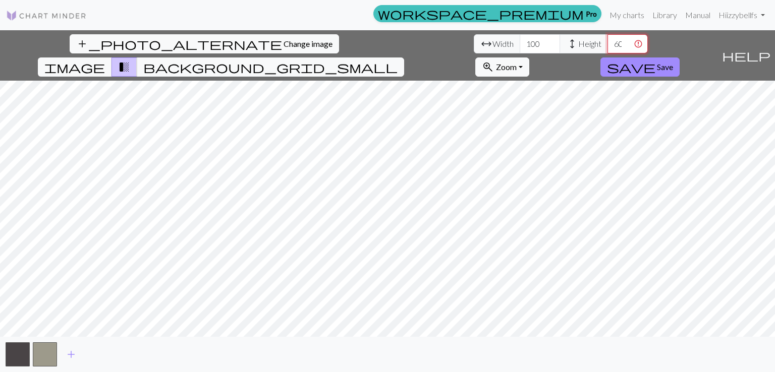
click at [607, 48] on input "601" at bounding box center [627, 43] width 40 height 19
click at [607, 45] on input "601" at bounding box center [627, 43] width 40 height 19
click at [607, 43] on input "601" at bounding box center [627, 43] width 40 height 19
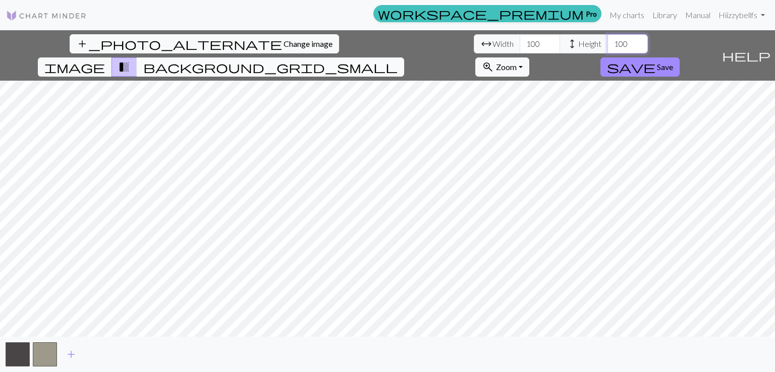
type input "100"
click at [398, 60] on span "background_grid_small" at bounding box center [270, 67] width 254 height 14
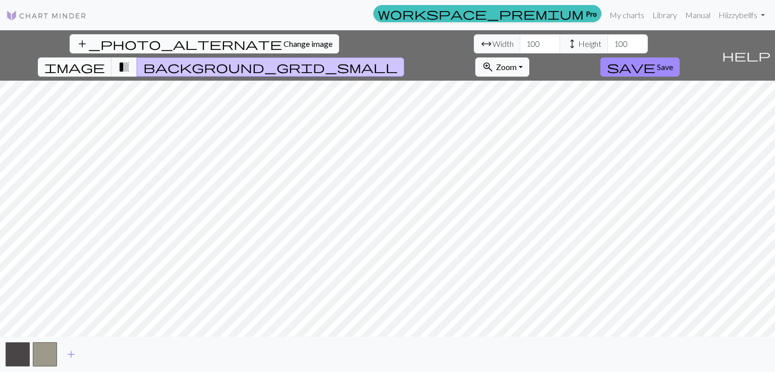
click at [100, 49] on button "add_photo_alternate Change image" at bounding box center [204, 43] width 269 height 19
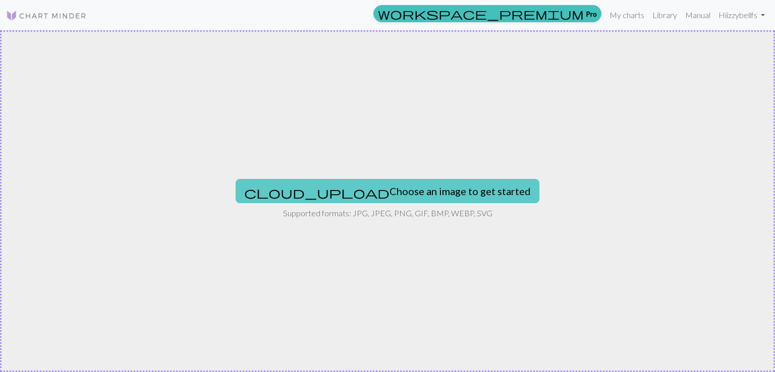
click at [437, 188] on button "cloud_upload Choose an image to get started" at bounding box center [388, 191] width 304 height 24
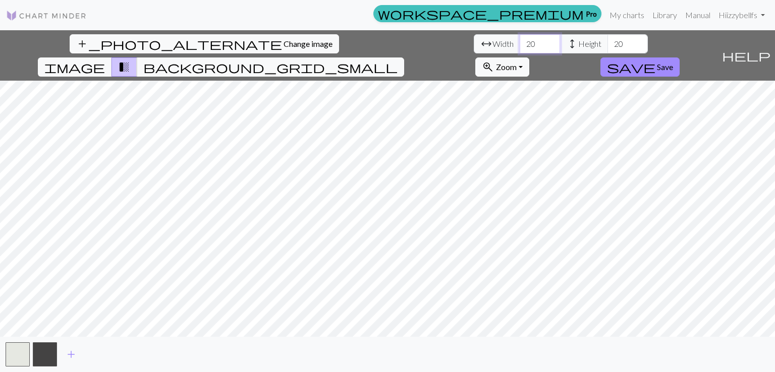
click at [520, 45] on input "20" at bounding box center [540, 43] width 40 height 19
type input "2"
type input "40"
click at [607, 44] on input "20" at bounding box center [627, 43] width 40 height 19
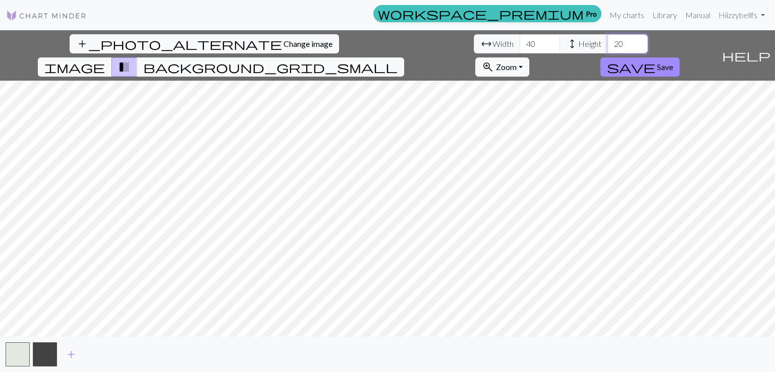
type input "2"
type input "60"
click at [105, 60] on span "image" at bounding box center [74, 67] width 61 height 14
click at [398, 60] on span "background_grid_small" at bounding box center [270, 67] width 254 height 14
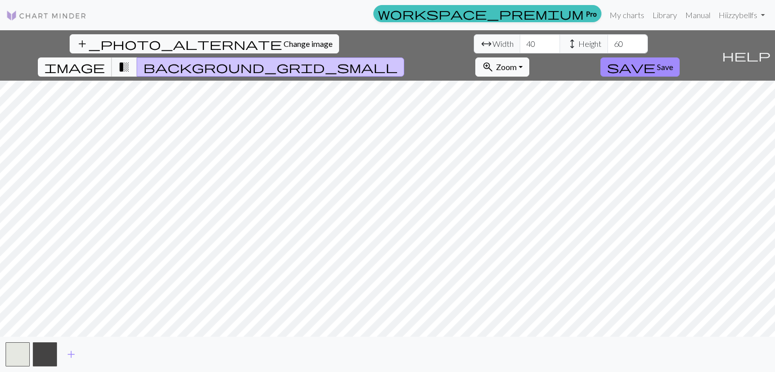
click at [105, 60] on span "image" at bounding box center [74, 67] width 61 height 14
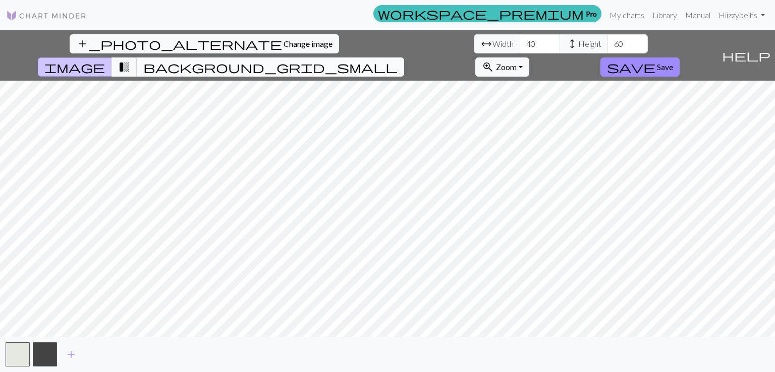
click at [398, 60] on span "background_grid_small" at bounding box center [270, 67] width 254 height 14
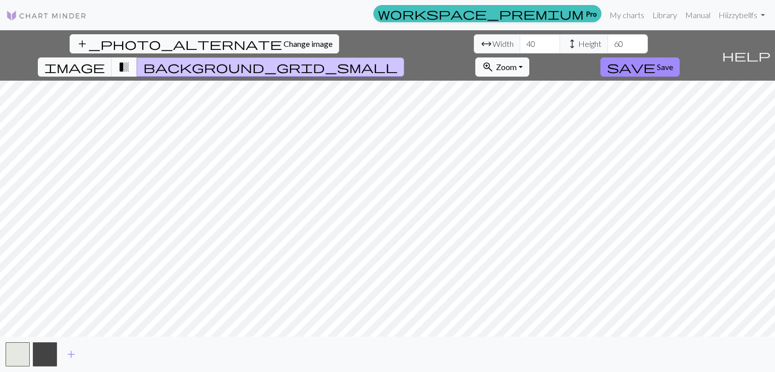
click at [130, 60] on span "transition_fade" at bounding box center [124, 67] width 12 height 14
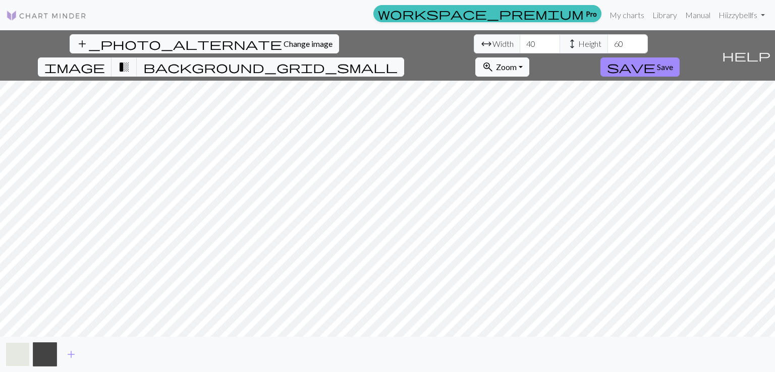
click at [16, 357] on button "button" at bounding box center [18, 355] width 24 height 24
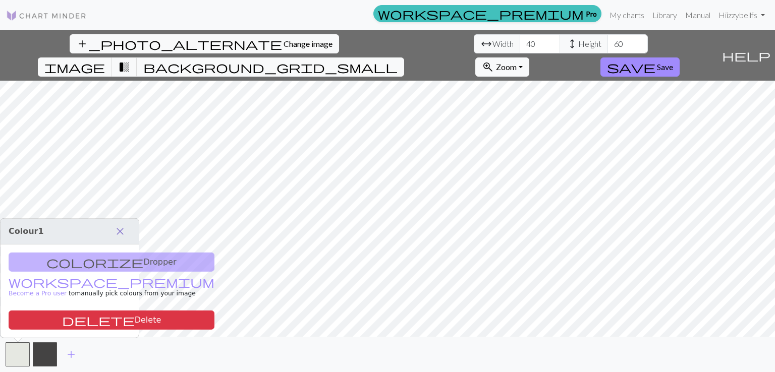
click at [123, 235] on span "close" at bounding box center [120, 231] width 12 height 14
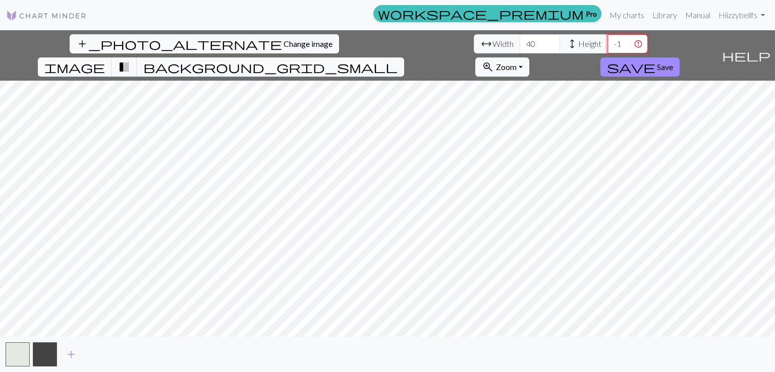
click at [607, 47] on input "-1" at bounding box center [627, 43] width 40 height 19
click at [607, 43] on input "-160" at bounding box center [627, 43] width 40 height 19
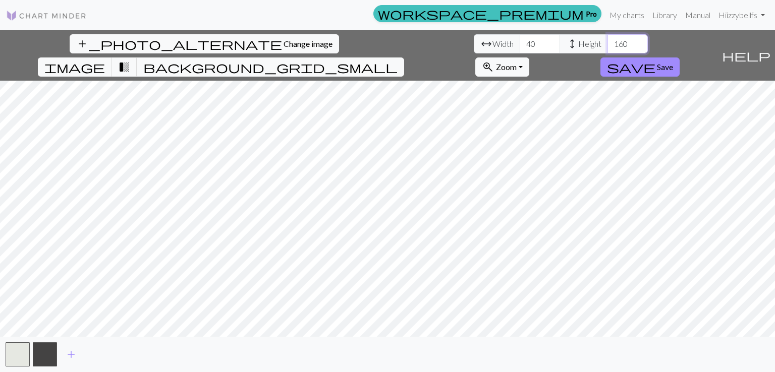
click at [607, 43] on input "160" at bounding box center [627, 43] width 40 height 19
type input "60"
click at [10, 352] on button "button" at bounding box center [18, 355] width 24 height 24
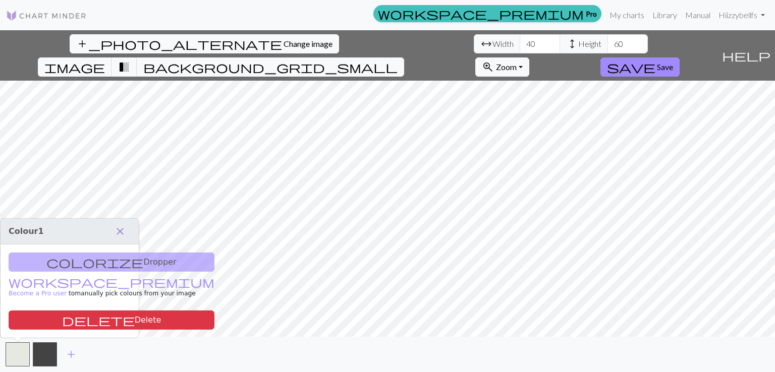
click at [126, 231] on span "close" at bounding box center [120, 231] width 12 height 14
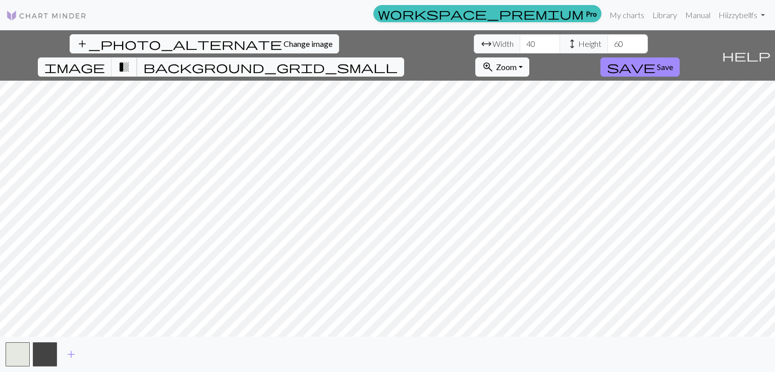
click at [130, 60] on span "transition_fade" at bounding box center [124, 67] width 12 height 14
click at [44, 354] on button "button" at bounding box center [45, 355] width 24 height 24
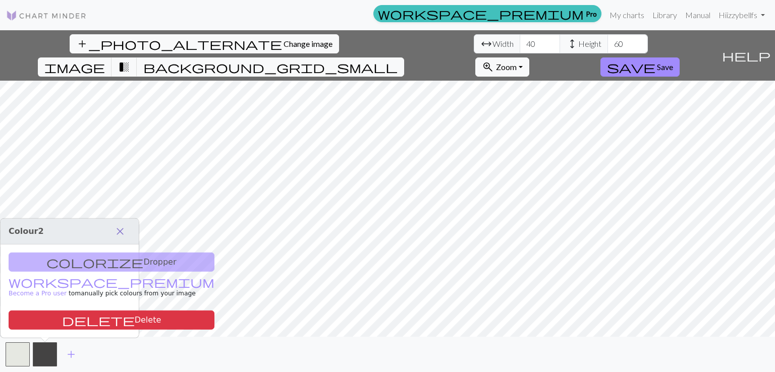
click at [124, 233] on span "close" at bounding box center [120, 231] width 12 height 14
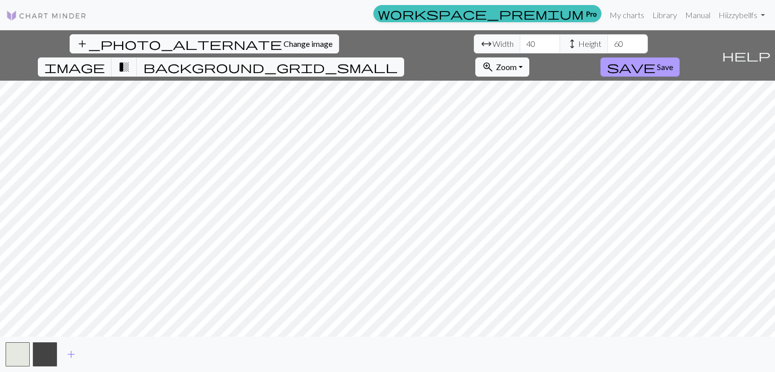
click at [655, 60] on span "save" at bounding box center [631, 67] width 48 height 14
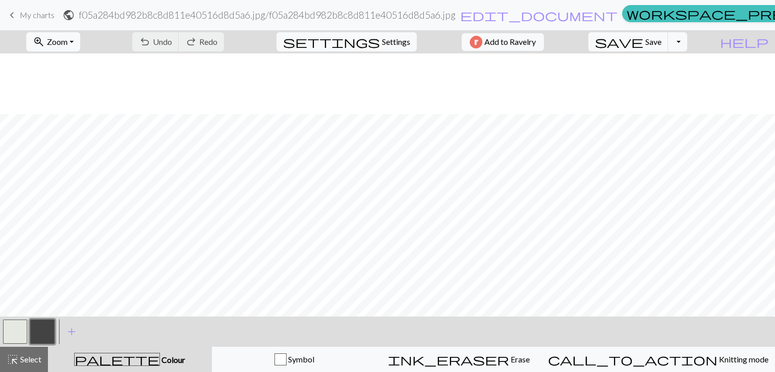
scroll to position [113, 0]
click at [9, 325] on button "button" at bounding box center [15, 332] width 24 height 24
click at [391, 40] on span "Settings" at bounding box center [396, 42] width 28 height 12
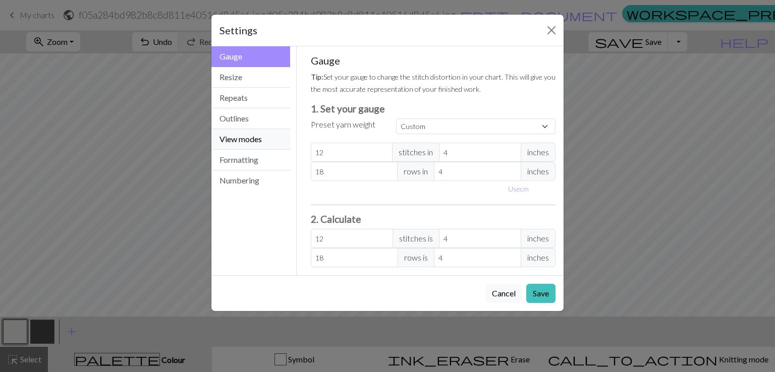
click at [276, 138] on button "View modes" at bounding box center [250, 139] width 79 height 21
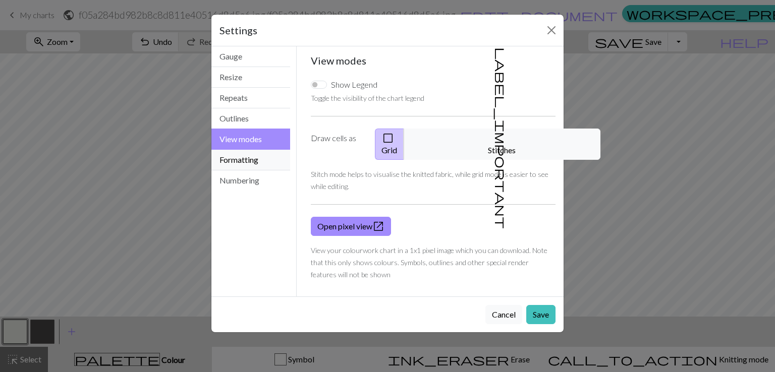
click at [263, 156] on button "Formatting" at bounding box center [250, 160] width 79 height 21
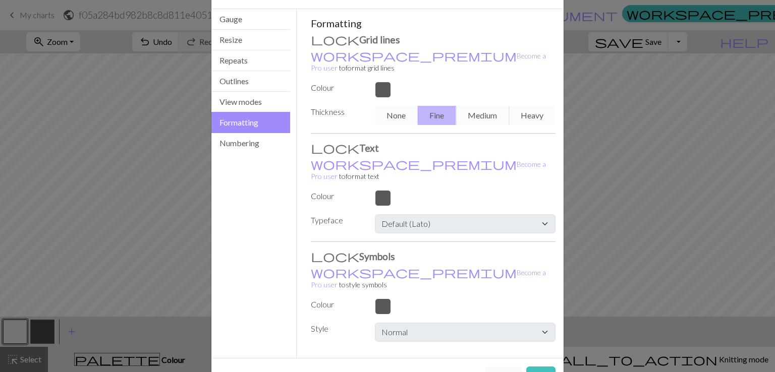
scroll to position [0, 0]
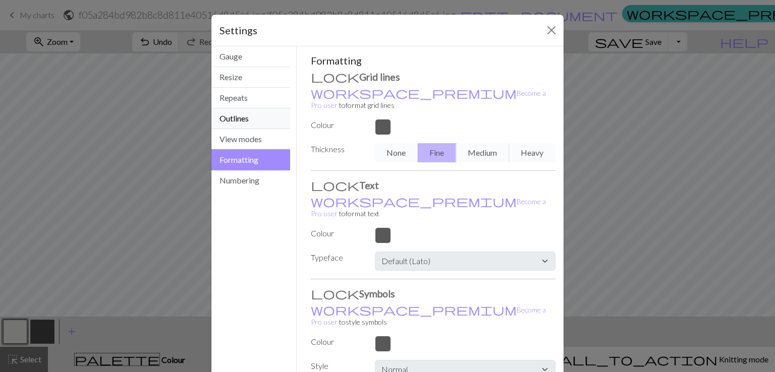
click at [232, 122] on button "Outlines" at bounding box center [250, 118] width 79 height 21
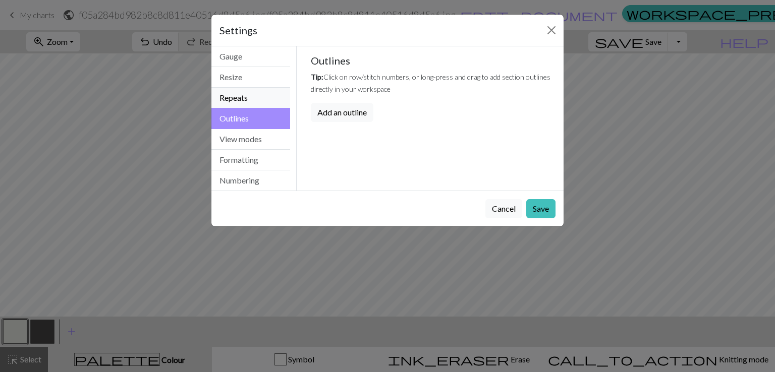
click at [244, 88] on button "Repeats" at bounding box center [250, 98] width 79 height 21
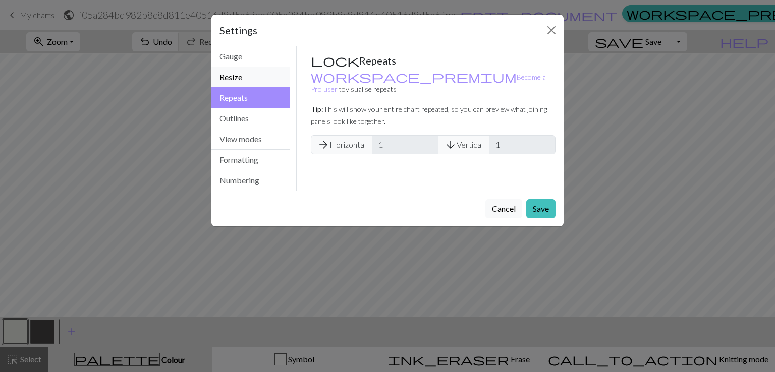
click at [244, 70] on button "Resize" at bounding box center [250, 77] width 79 height 21
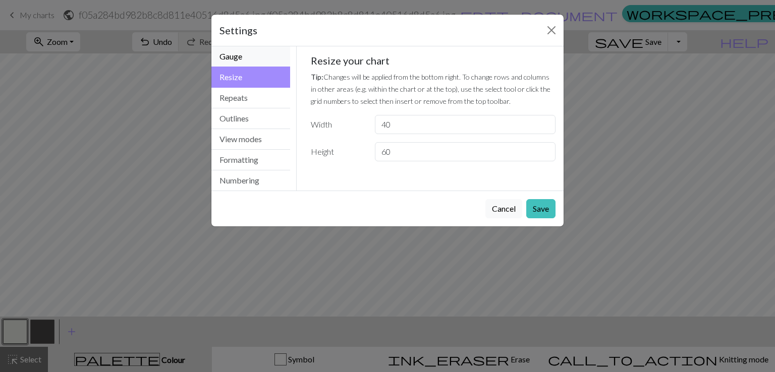
click at [244, 59] on button "Gauge" at bounding box center [250, 56] width 79 height 21
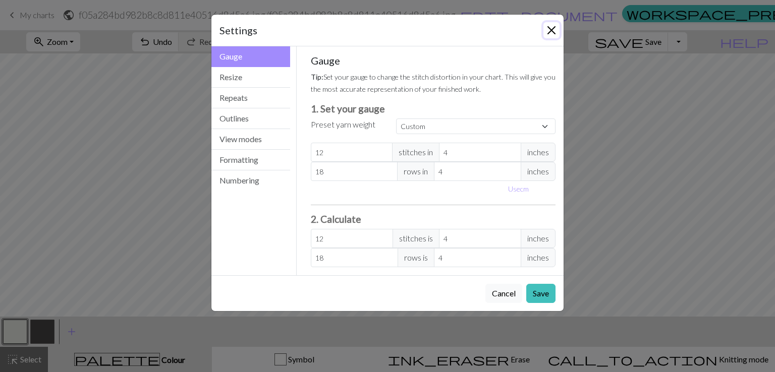
click at [555, 36] on button "Close" at bounding box center [551, 30] width 16 height 16
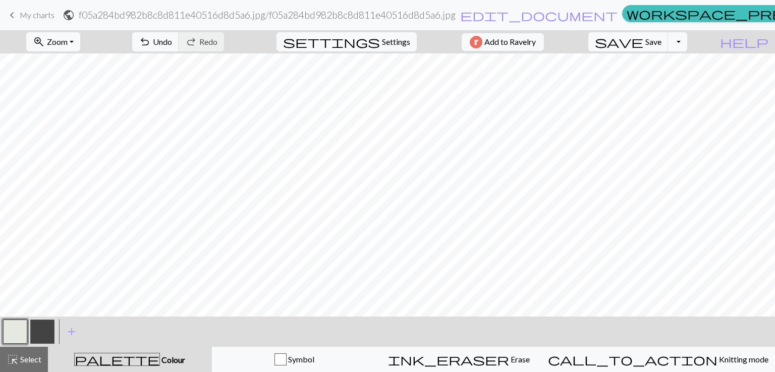
click at [38, 329] on button "button" at bounding box center [42, 332] width 24 height 24
click at [24, 329] on button "button" at bounding box center [15, 332] width 24 height 24
click at [47, 328] on button "button" at bounding box center [42, 332] width 24 height 24
click at [67, 48] on button "zoom_in Zoom Zoom" at bounding box center [53, 41] width 54 height 19
click at [76, 125] on button "50%" at bounding box center [67, 121] width 80 height 16
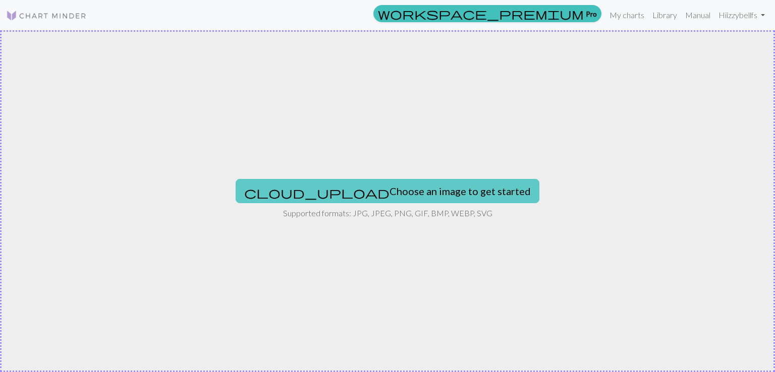
click at [405, 192] on button "cloud_upload Choose an image to get started" at bounding box center [388, 191] width 304 height 24
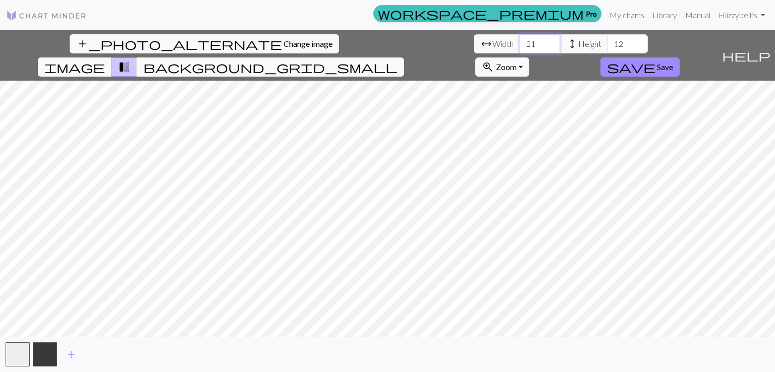
click at [520, 37] on input "21" at bounding box center [540, 43] width 40 height 19
click at [520, 39] on input "21" at bounding box center [540, 43] width 40 height 19
type input "2"
type input "40"
click at [607, 47] on input "12" at bounding box center [627, 43] width 40 height 19
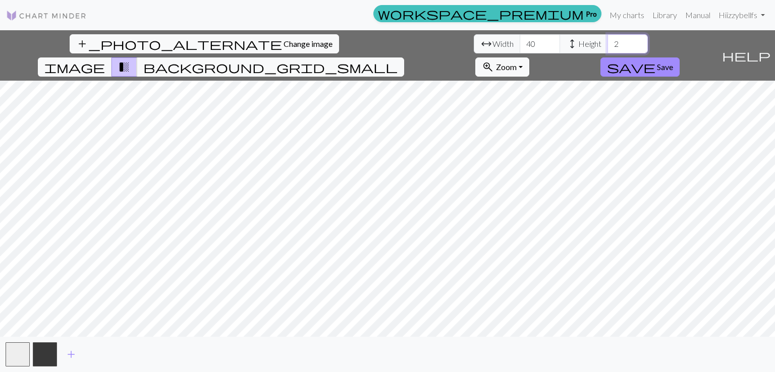
click at [607, 47] on input "2" at bounding box center [627, 43] width 40 height 19
type input "2"
type input "6"
type input "60"
click at [391, 49] on div "add_photo_alternate Change image arrow_range Width 40 height Height 60 image tr…" at bounding box center [387, 201] width 775 height 342
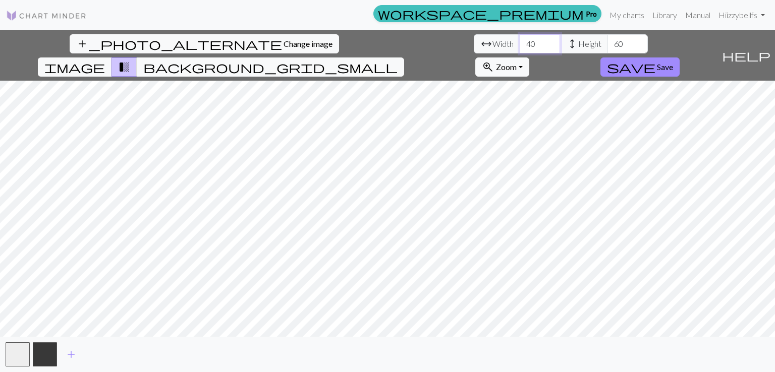
click at [520, 45] on input "40" at bounding box center [540, 43] width 40 height 19
click at [655, 60] on span "save" at bounding box center [631, 67] width 48 height 14
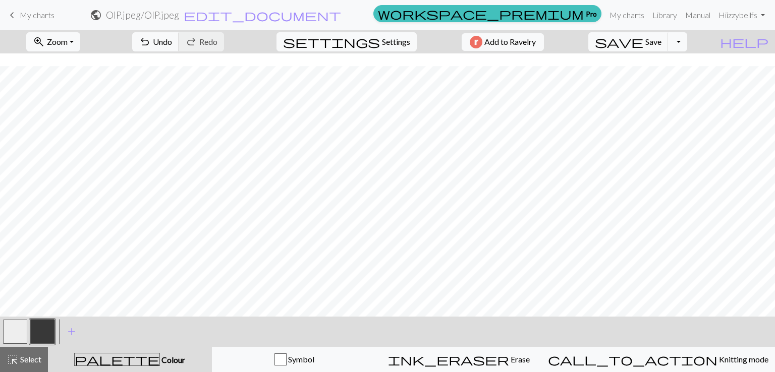
scroll to position [82, 0]
click at [22, 330] on button "button" at bounding box center [15, 332] width 24 height 24
click at [25, 357] on span "Select" at bounding box center [30, 360] width 23 height 10
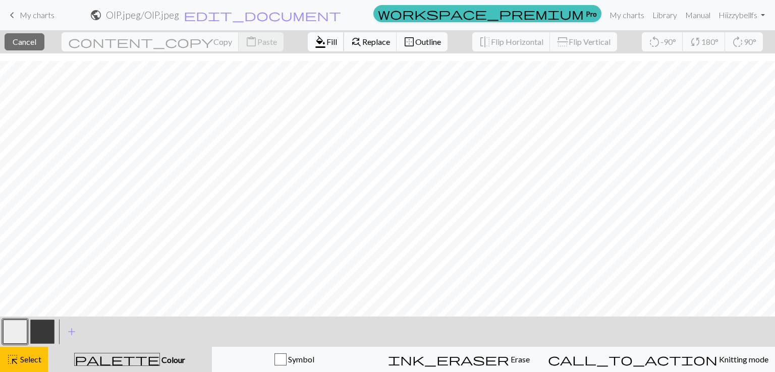
click at [326, 40] on span "Fill" at bounding box center [331, 42] width 11 height 10
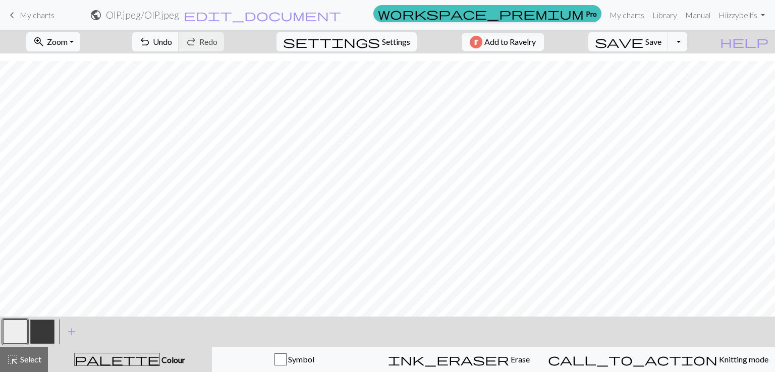
click at [45, 333] on button "button" at bounding box center [42, 332] width 24 height 24
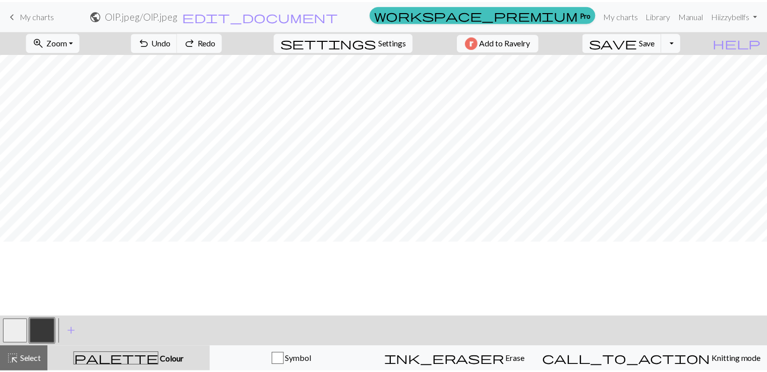
scroll to position [0, 0]
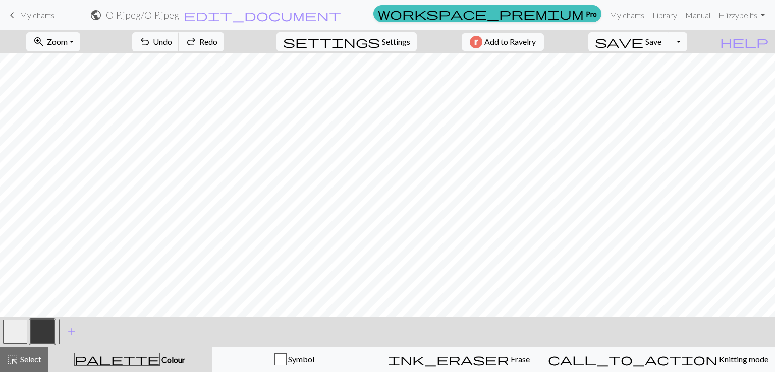
click at [44, 14] on span "My charts" at bounding box center [37, 15] width 35 height 10
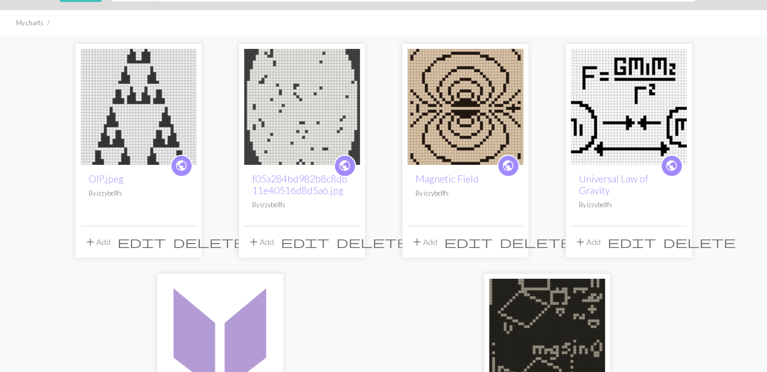
scroll to position [57, 0]
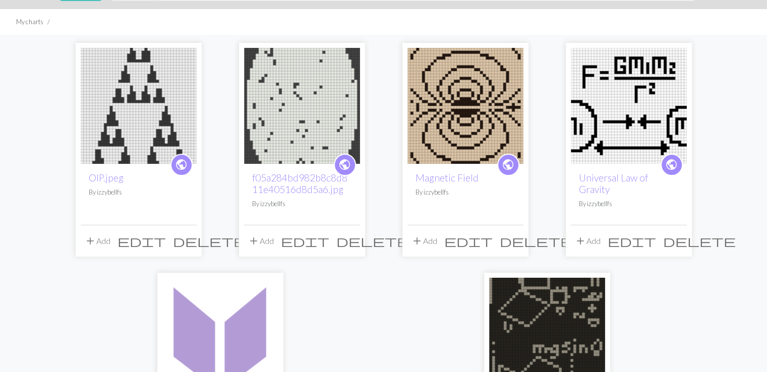
click at [186, 241] on span "delete" at bounding box center [209, 241] width 73 height 14
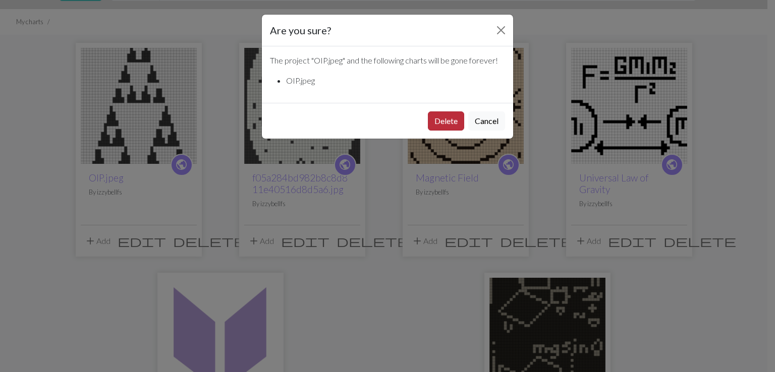
click at [444, 120] on button "Delete" at bounding box center [446, 120] width 36 height 19
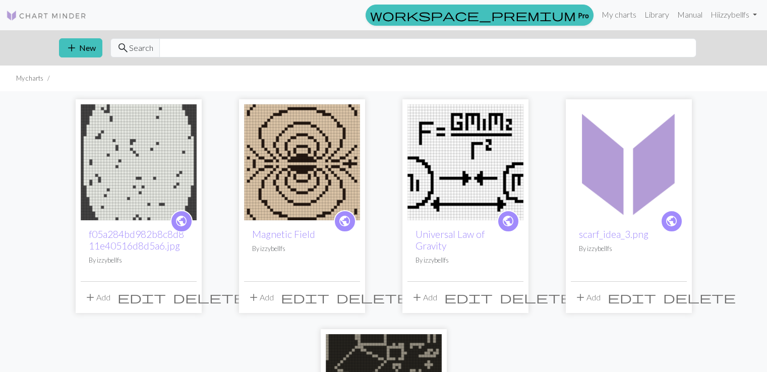
scroll to position [57, 0]
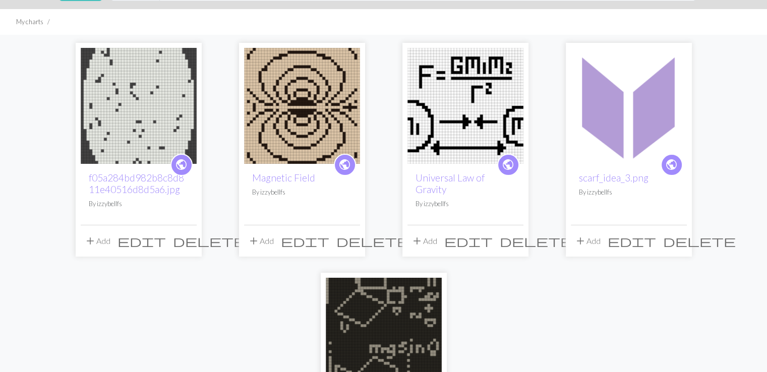
click at [186, 241] on span "delete" at bounding box center [209, 241] width 73 height 14
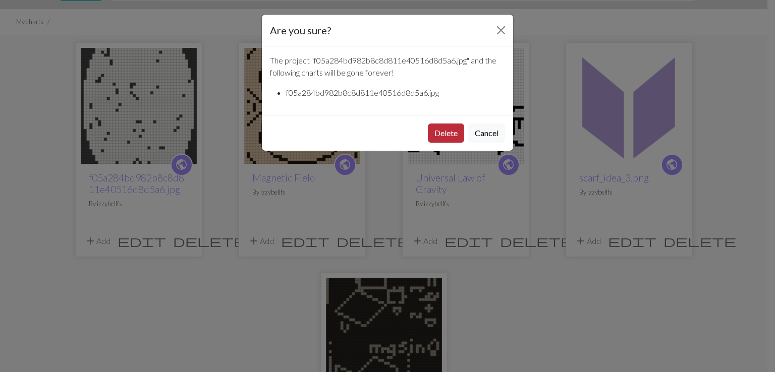
click at [428, 136] on button "Delete" at bounding box center [446, 133] width 36 height 19
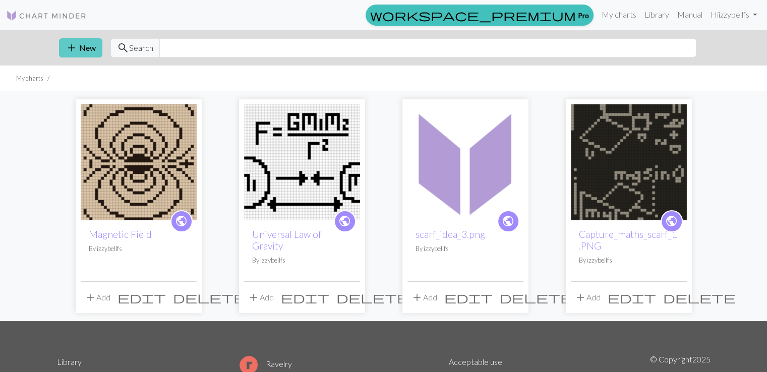
click at [68, 50] on span "add" at bounding box center [72, 48] width 12 height 14
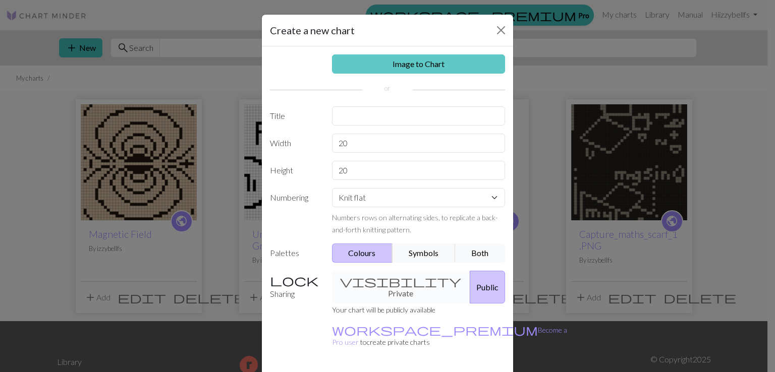
click at [396, 64] on link "Image to Chart" at bounding box center [419, 63] width 174 height 19
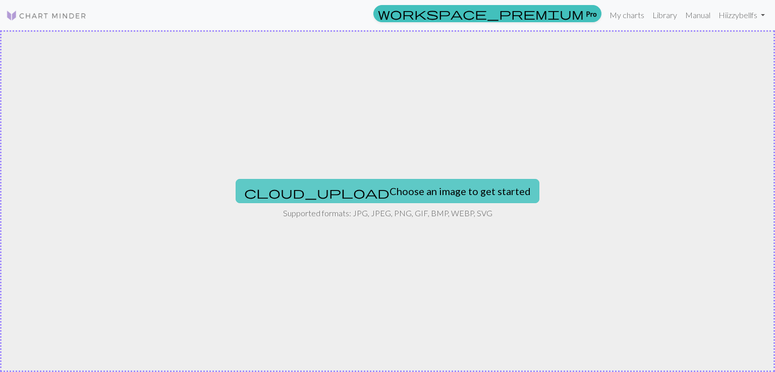
click at [421, 195] on button "cloud_upload Choose an image to get started" at bounding box center [388, 191] width 304 height 24
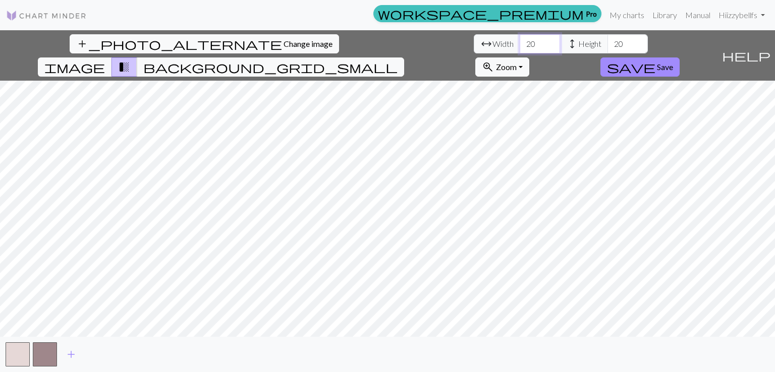
click at [520, 43] on input "20" at bounding box center [540, 43] width 40 height 19
type input "2"
type input "40"
click at [607, 44] on input "20" at bounding box center [627, 43] width 40 height 19
type input "2"
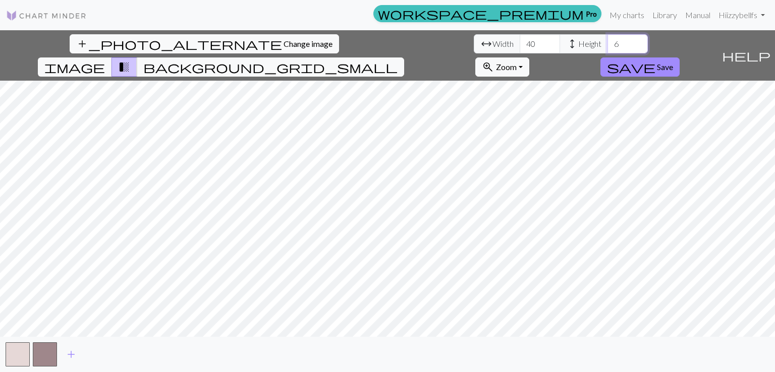
type input "60"
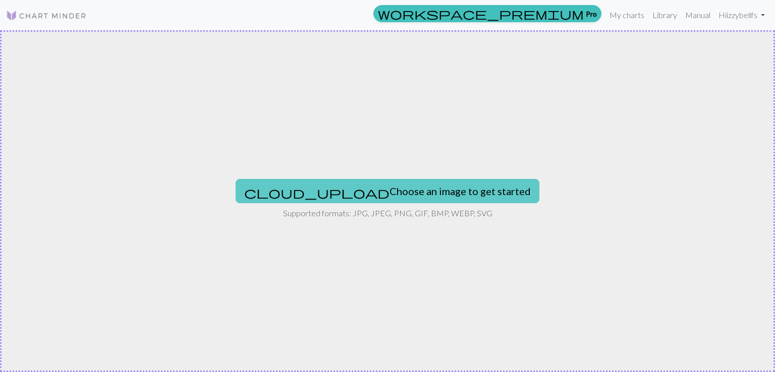
click at [363, 190] on button "cloud_upload Choose an image to get started" at bounding box center [388, 191] width 304 height 24
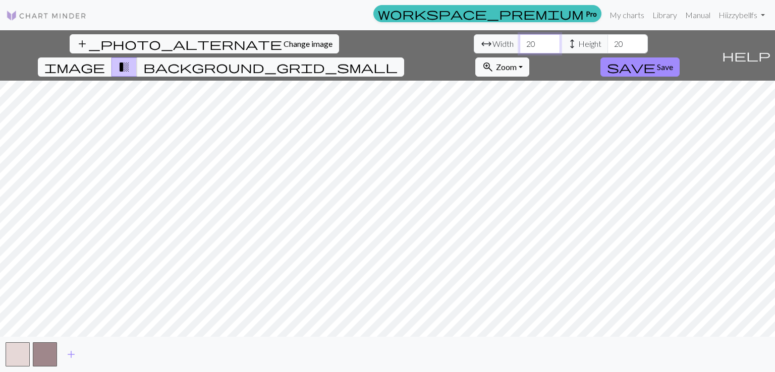
click at [520, 43] on input "20" at bounding box center [540, 43] width 40 height 19
type input "2"
type input "40"
click at [607, 44] on input "20" at bounding box center [627, 43] width 40 height 19
type input "60"
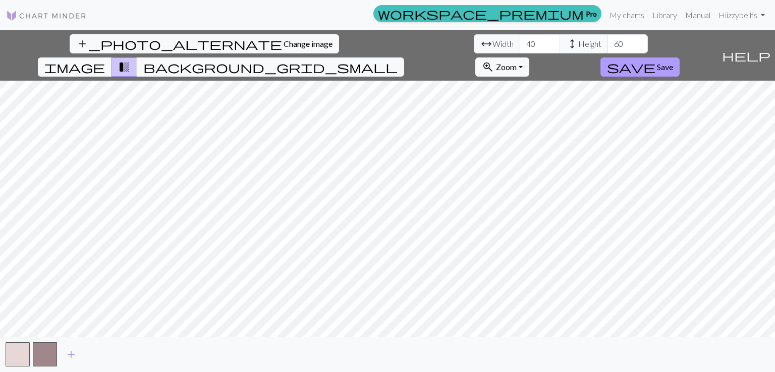
click at [680, 58] on button "save Save" at bounding box center [639, 67] width 79 height 19
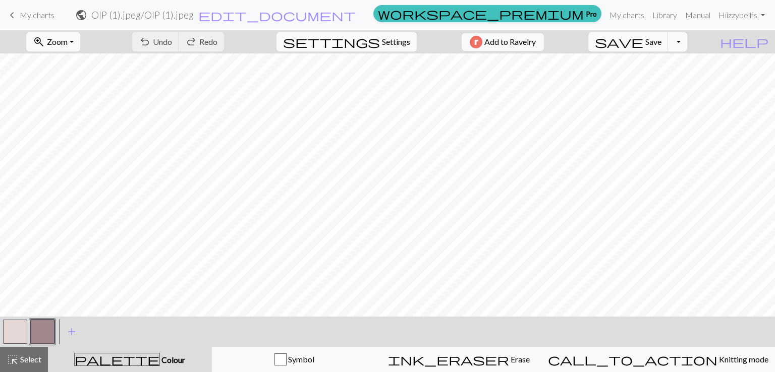
scroll to position [293, 0]
click at [668, 36] on button "save Save Save" at bounding box center [628, 41] width 80 height 19
click at [28, 18] on span "My charts" at bounding box center [37, 15] width 35 height 10
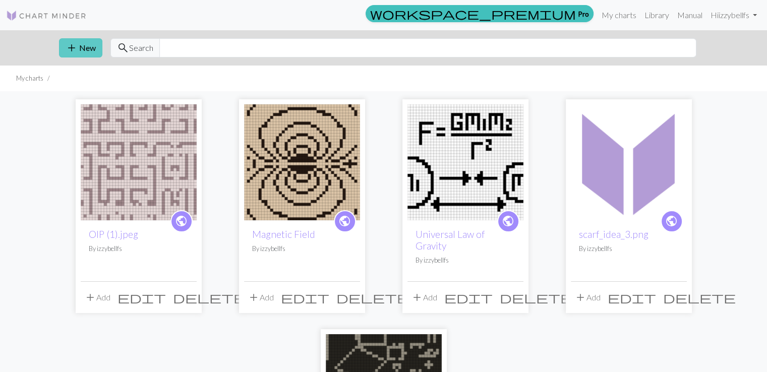
click at [70, 47] on span "add" at bounding box center [72, 48] width 12 height 14
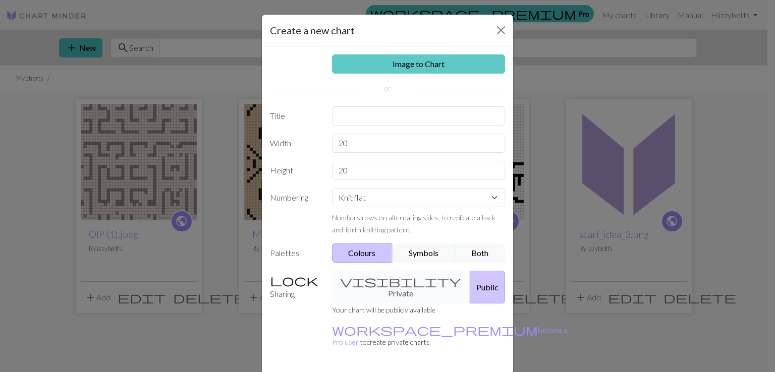
click at [383, 60] on link "Image to Chart" at bounding box center [419, 63] width 174 height 19
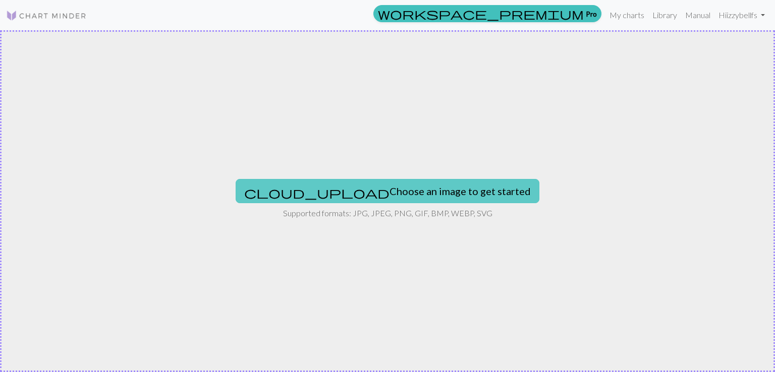
click at [422, 195] on button "cloud_upload Choose an image to get started" at bounding box center [388, 191] width 304 height 24
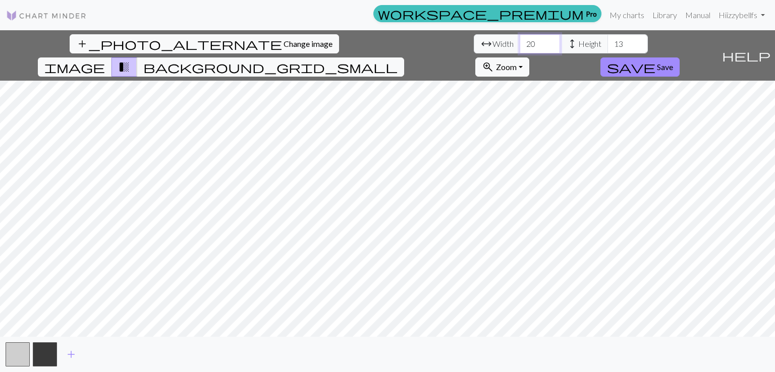
click at [520, 39] on input "20" at bounding box center [540, 43] width 40 height 19
type input "2"
type input "60"
click at [607, 46] on input "13" at bounding box center [627, 43] width 40 height 19
type input "1"
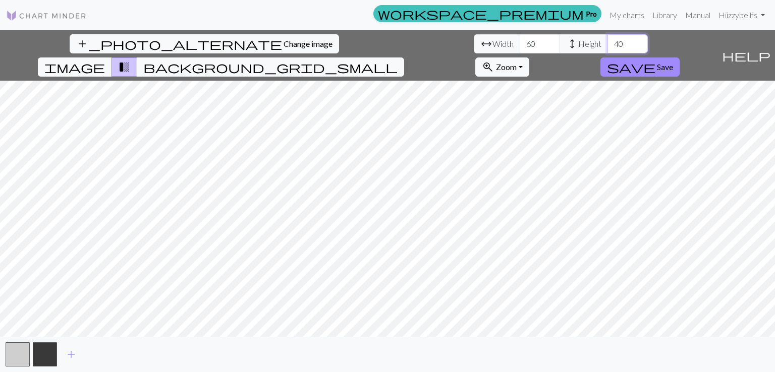
type input "40"
click at [28, 351] on button "button" at bounding box center [18, 355] width 24 height 24
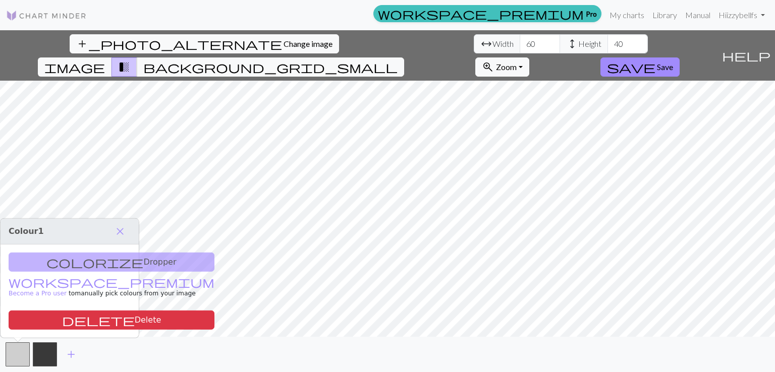
click at [100, 267] on div "colorize Dropper workspace_premium Become a Pro user to manually pick colours f…" at bounding box center [70, 291] width 138 height 93
click at [51, 353] on button "button" at bounding box center [45, 355] width 24 height 24
click at [404, 58] on button "background_grid_small" at bounding box center [270, 67] width 267 height 19
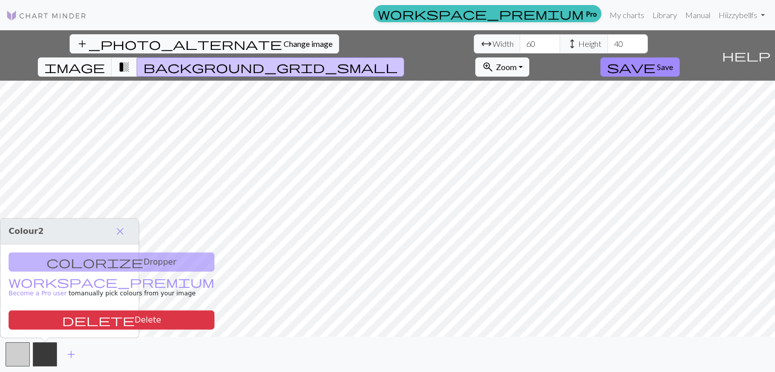
click at [130, 60] on span "transition_fade" at bounding box center [124, 67] width 12 height 14
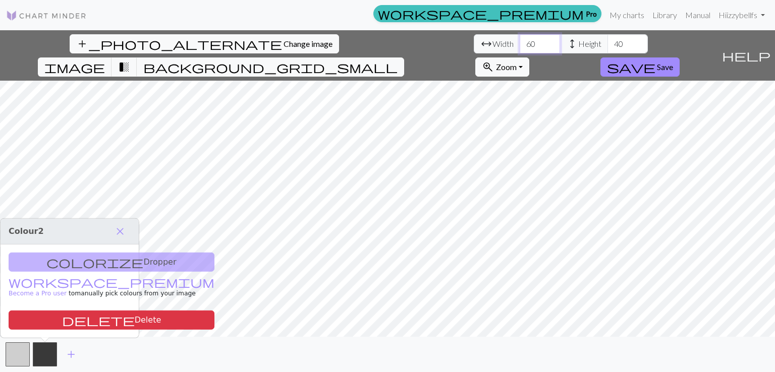
click at [520, 49] on input "60" at bounding box center [540, 43] width 40 height 19
click at [529, 58] on button "zoom_in Zoom Zoom" at bounding box center [502, 67] width 54 height 19
click at [655, 60] on span "save" at bounding box center [631, 67] width 48 height 14
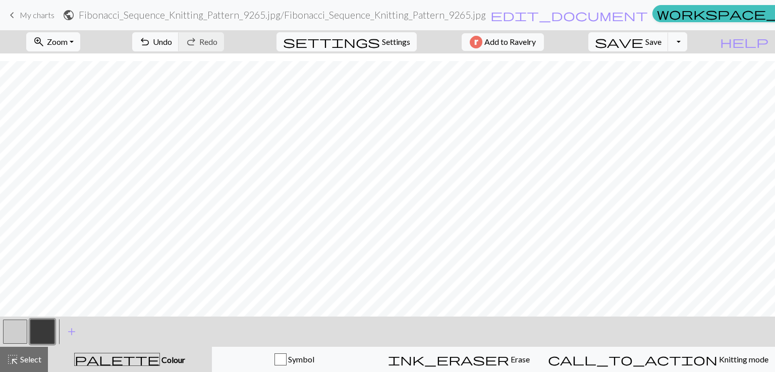
scroll to position [66, 0]
click at [15, 330] on button "button" at bounding box center [15, 332] width 24 height 24
click at [40, 335] on button "button" at bounding box center [42, 332] width 24 height 24
click at [12, 331] on button "button" at bounding box center [15, 332] width 24 height 24
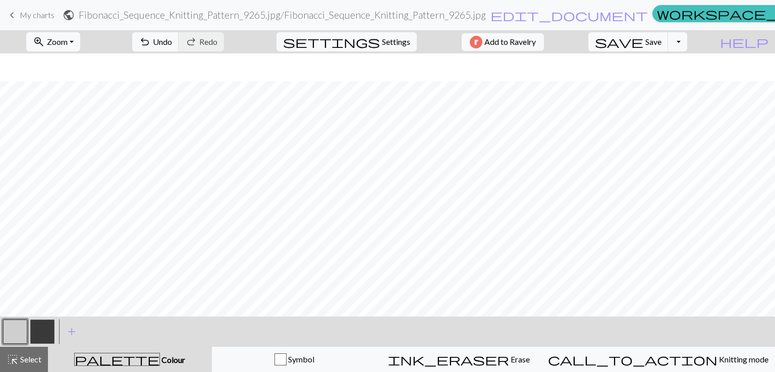
scroll to position [28, 0]
click at [41, 333] on button "button" at bounding box center [42, 332] width 24 height 24
click at [20, 321] on button "button" at bounding box center [15, 332] width 24 height 24
click at [47, 325] on button "button" at bounding box center [42, 332] width 24 height 24
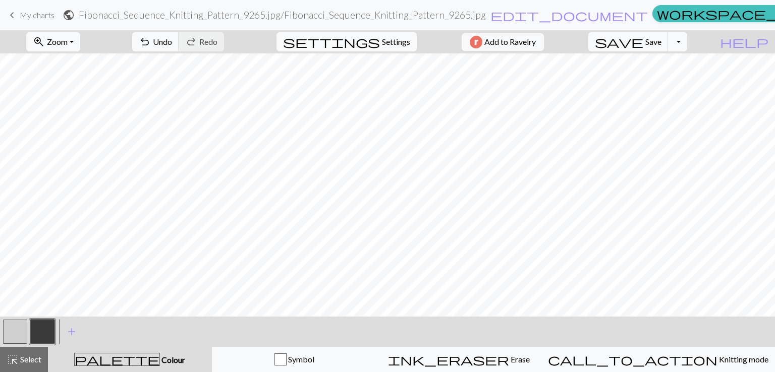
click at [17, 326] on button "button" at bounding box center [15, 332] width 24 height 24
click at [39, 340] on button "button" at bounding box center [42, 332] width 24 height 24
click at [18, 337] on button "button" at bounding box center [15, 332] width 24 height 24
click at [44, 330] on button "button" at bounding box center [42, 332] width 24 height 24
click at [22, 329] on button "button" at bounding box center [15, 332] width 24 height 24
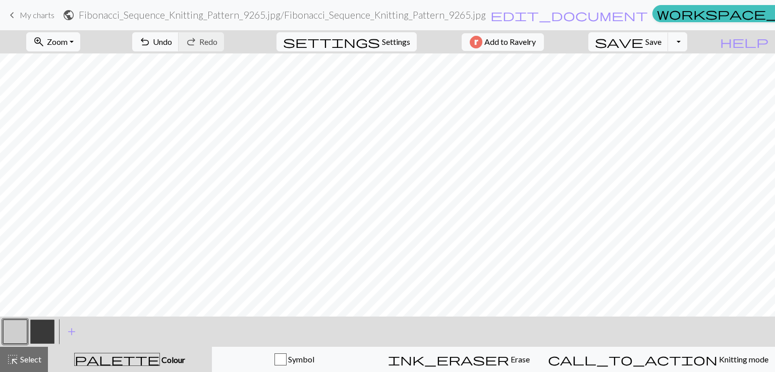
click at [41, 329] on button "button" at bounding box center [42, 332] width 24 height 24
click at [22, 323] on button "button" at bounding box center [15, 332] width 24 height 24
click at [13, 328] on button "button" at bounding box center [15, 332] width 24 height 24
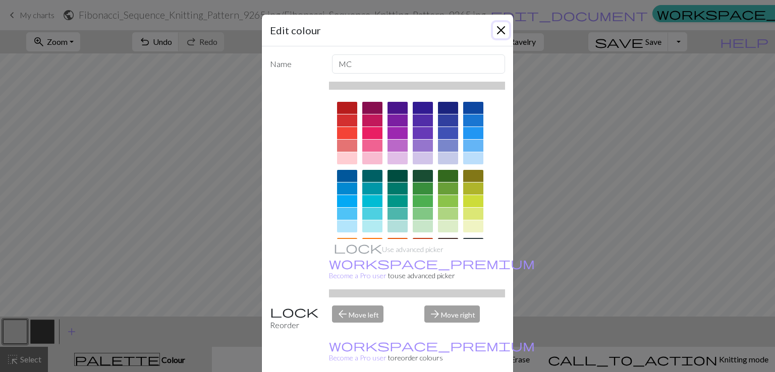
click at [501, 26] on button "Close" at bounding box center [501, 30] width 16 height 16
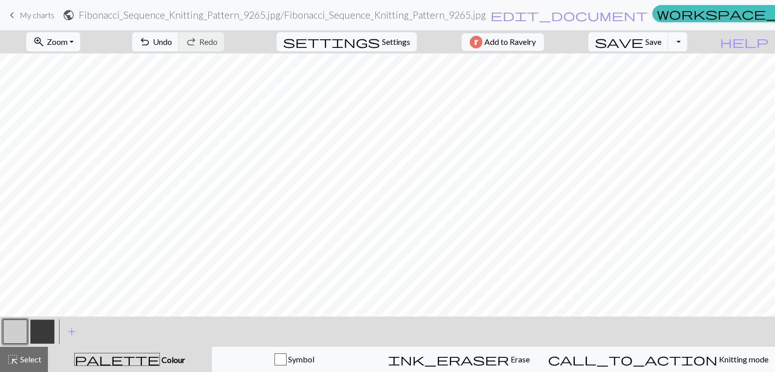
click at [41, 329] on button "button" at bounding box center [42, 332] width 24 height 24
click at [21, 331] on button "button" at bounding box center [15, 332] width 24 height 24
click at [47, 330] on button "button" at bounding box center [42, 332] width 24 height 24
click at [12, 334] on button "button" at bounding box center [15, 332] width 24 height 24
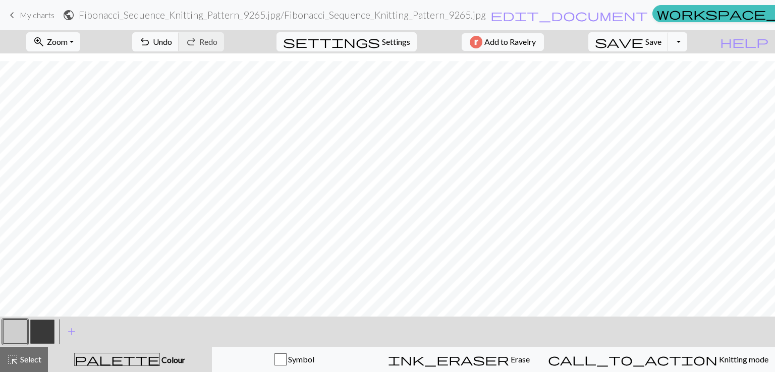
click at [44, 330] on button "button" at bounding box center [42, 332] width 24 height 24
click at [21, 330] on button "button" at bounding box center [15, 332] width 24 height 24
click at [45, 323] on button "button" at bounding box center [42, 332] width 24 height 24
click at [8, 330] on button "button" at bounding box center [15, 332] width 24 height 24
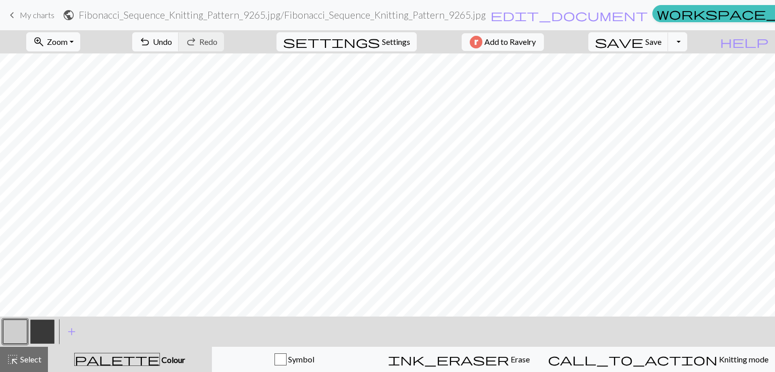
click at [35, 338] on button "button" at bounding box center [42, 332] width 24 height 24
click at [18, 332] on button "button" at bounding box center [15, 332] width 24 height 24
click at [44, 329] on button "button" at bounding box center [42, 332] width 24 height 24
click at [22, 331] on button "button" at bounding box center [15, 332] width 24 height 24
click at [52, 331] on button "button" at bounding box center [42, 332] width 24 height 24
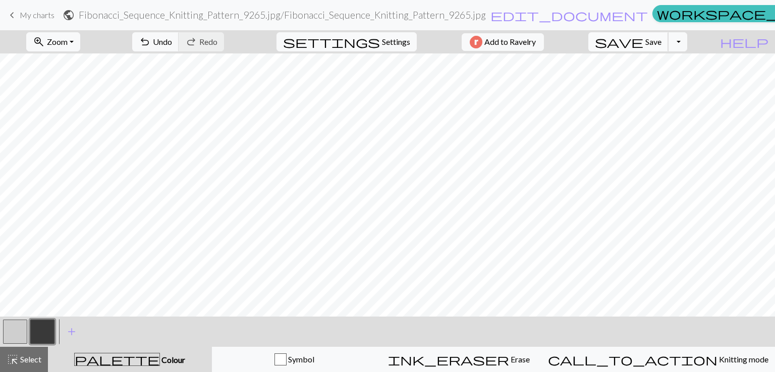
click at [661, 46] on span "Save" at bounding box center [653, 42] width 16 height 10
click at [34, 18] on span "My charts" at bounding box center [37, 15] width 35 height 10
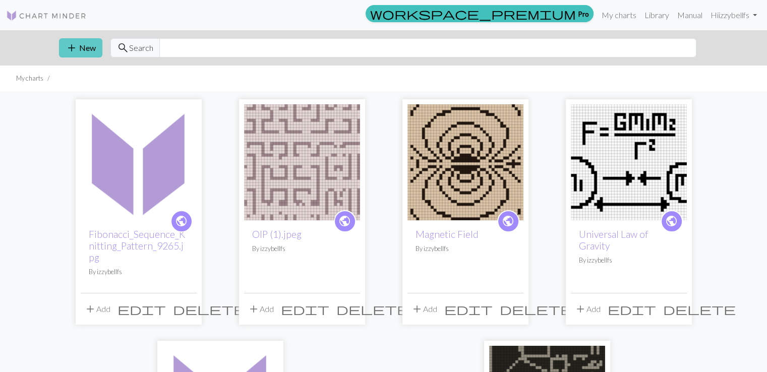
click at [74, 45] on span "add" at bounding box center [72, 48] width 12 height 14
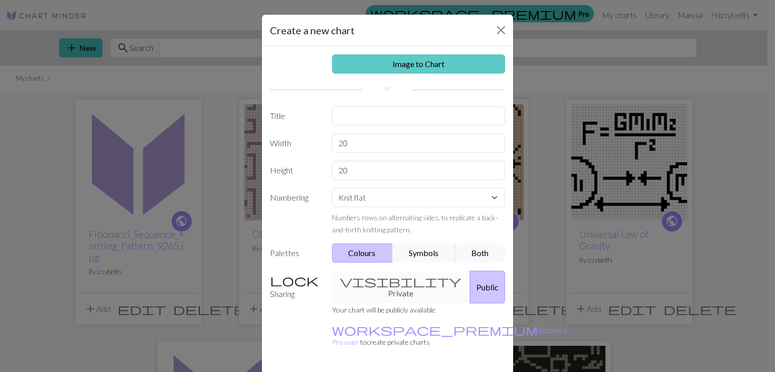
click at [404, 61] on link "Image to Chart" at bounding box center [419, 63] width 174 height 19
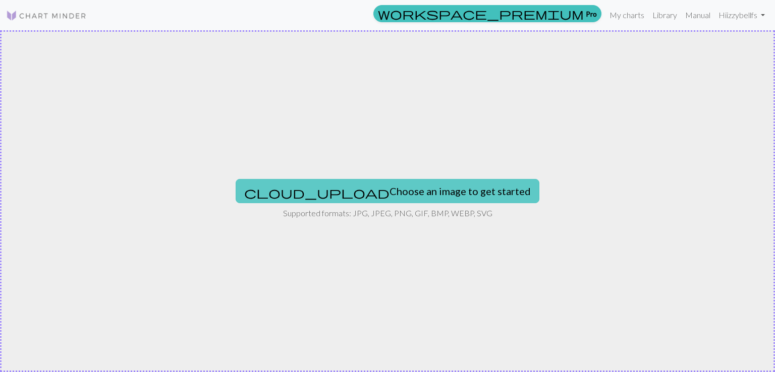
click at [407, 189] on button "cloud_upload Choose an image to get started" at bounding box center [388, 191] width 304 height 24
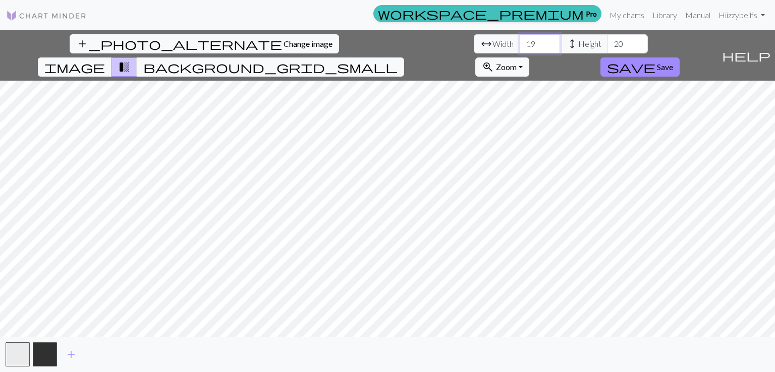
click at [520, 45] on input "19" at bounding box center [540, 43] width 40 height 19
type input "1"
type input "40"
click at [607, 43] on input "20" at bounding box center [627, 43] width 40 height 19
type input "2"
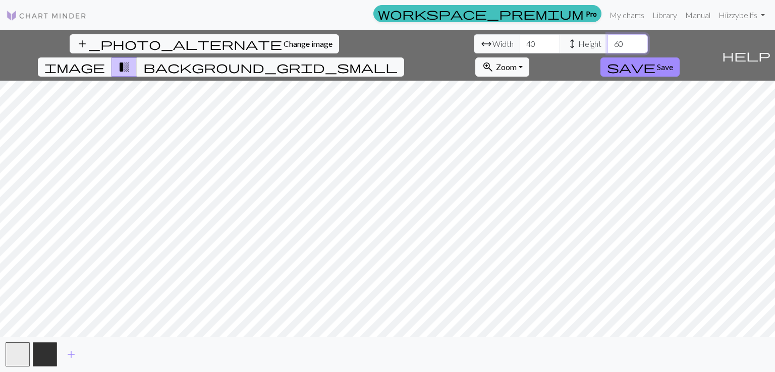
type input "60"
click at [398, 60] on span "background_grid_small" at bounding box center [270, 67] width 254 height 14
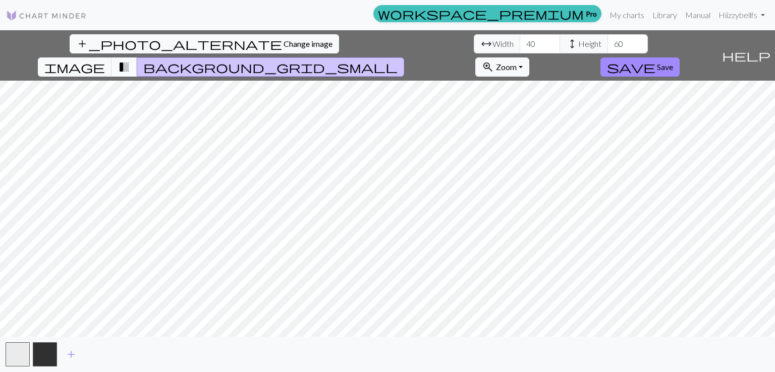
click at [130, 60] on span "transition_fade" at bounding box center [124, 67] width 12 height 14
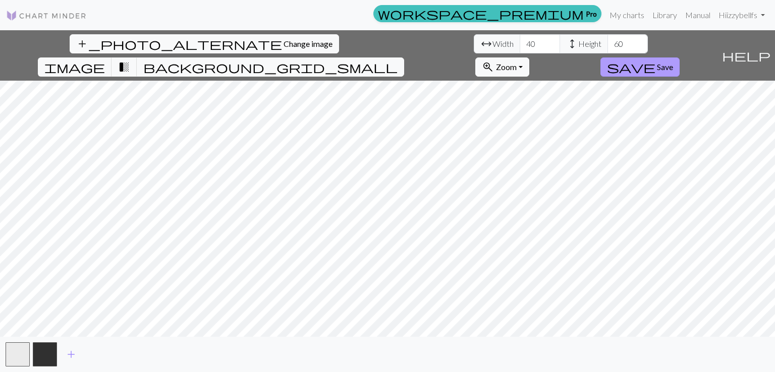
click at [655, 60] on span "save" at bounding box center [631, 67] width 48 height 14
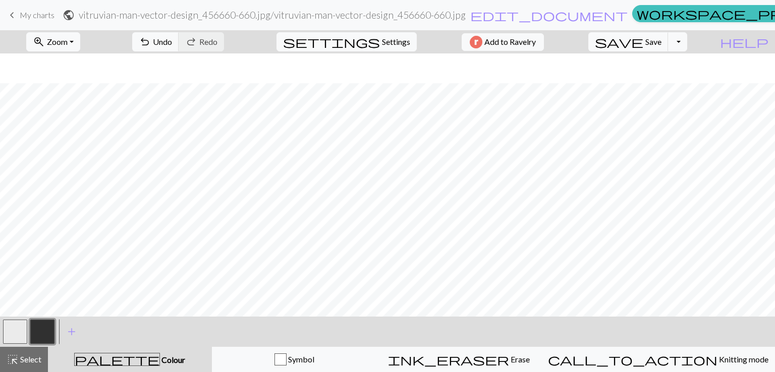
scroll to position [82, 0]
click at [16, 329] on button "button" at bounding box center [15, 332] width 24 height 24
click at [34, 331] on button "button" at bounding box center [42, 332] width 24 height 24
click at [18, 334] on button "button" at bounding box center [15, 332] width 24 height 24
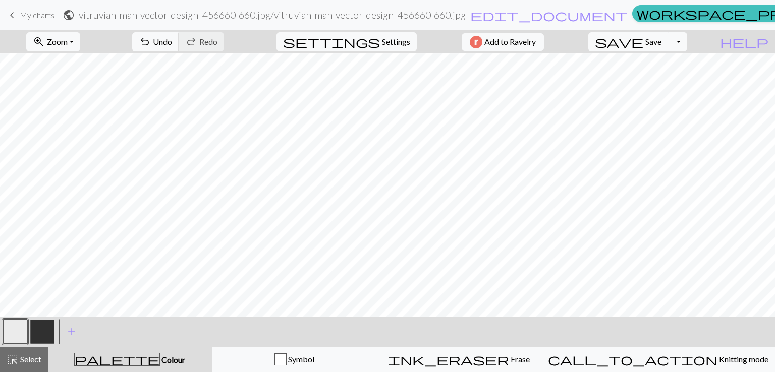
click at [47, 332] on button "button" at bounding box center [42, 332] width 24 height 24
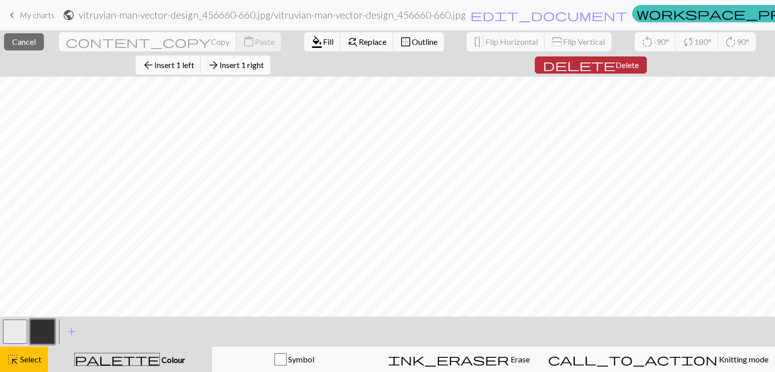
click at [615, 64] on span "Delete" at bounding box center [626, 65] width 23 height 10
click at [264, 60] on span "Insert 1 right" at bounding box center [241, 65] width 44 height 10
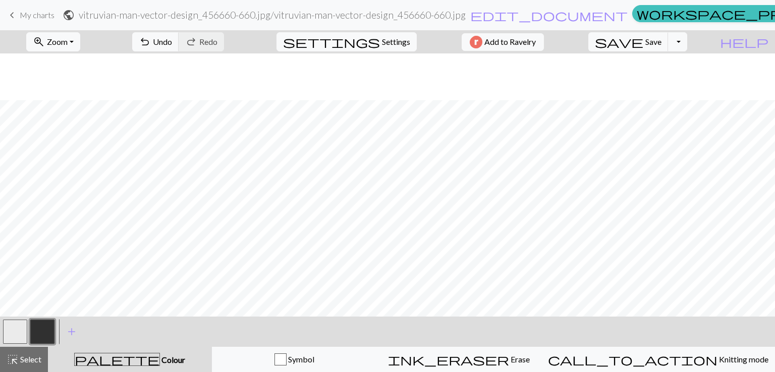
scroll to position [46, 0]
click at [9, 328] on button "button" at bounding box center [15, 332] width 24 height 24
click at [49, 326] on button "button" at bounding box center [42, 332] width 24 height 24
click at [18, 340] on button "button" at bounding box center [15, 332] width 24 height 24
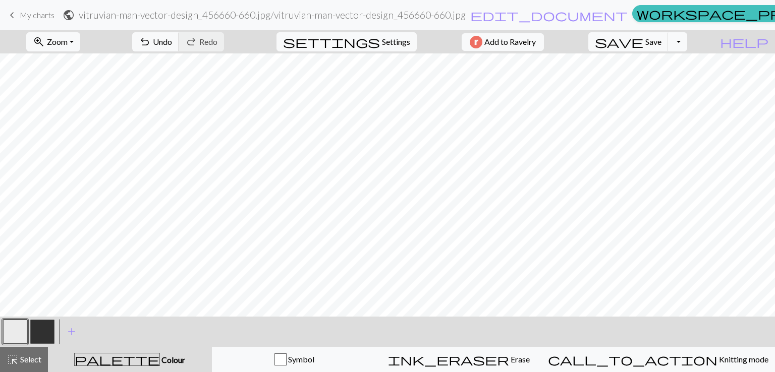
click at [41, 331] on button "button" at bounding box center [42, 332] width 24 height 24
click at [16, 332] on button "button" at bounding box center [15, 332] width 24 height 24
click at [52, 329] on button "button" at bounding box center [42, 332] width 24 height 24
click at [8, 329] on button "button" at bounding box center [15, 332] width 24 height 24
click at [75, 50] on button "zoom_in Zoom Zoom" at bounding box center [53, 41] width 54 height 19
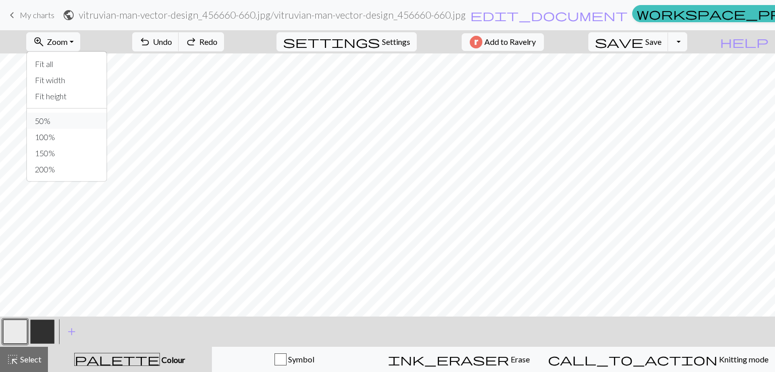
click at [77, 121] on button "50%" at bounding box center [67, 121] width 80 height 16
click at [2, 328] on div at bounding box center [15, 331] width 27 height 27
click at [20, 329] on button "button" at bounding box center [15, 332] width 24 height 24
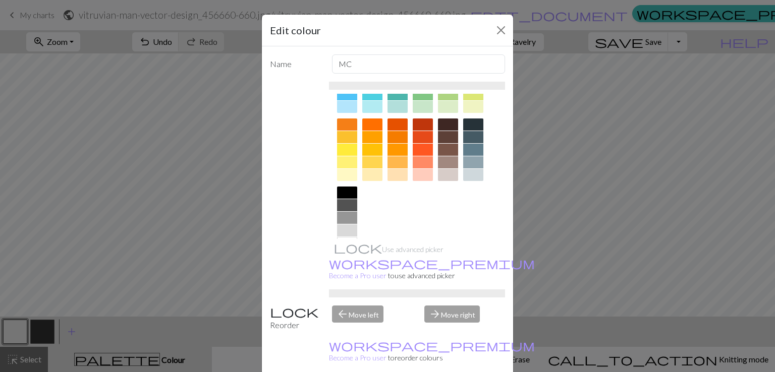
scroll to position [123, 0]
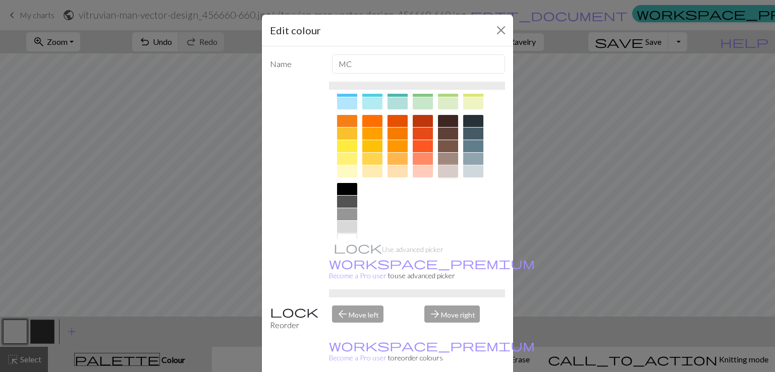
click at [445, 171] on div at bounding box center [448, 171] width 20 height 12
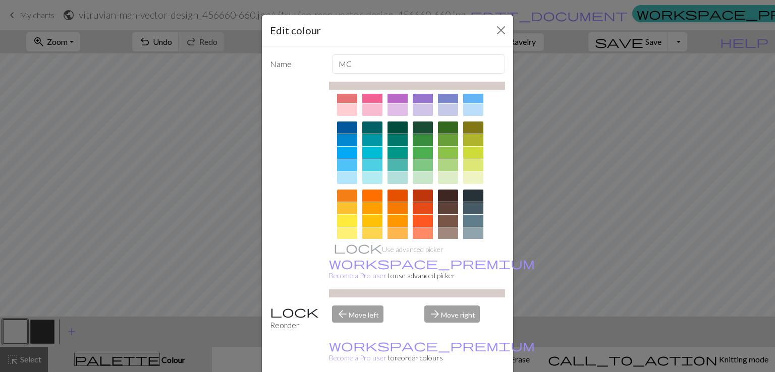
scroll to position [0, 0]
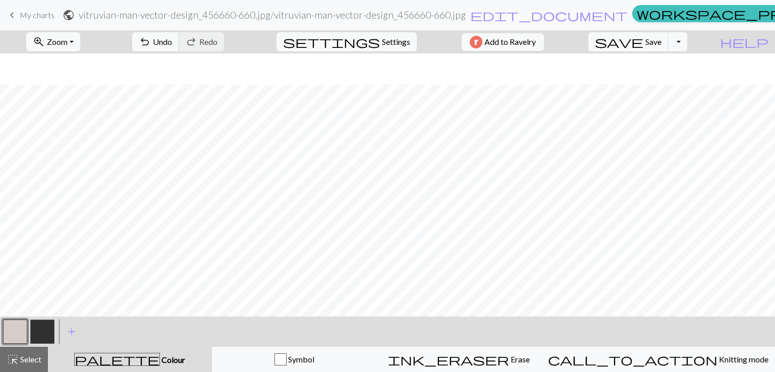
scroll to position [82, 0]
click at [18, 339] on button "button" at bounding box center [15, 332] width 24 height 24
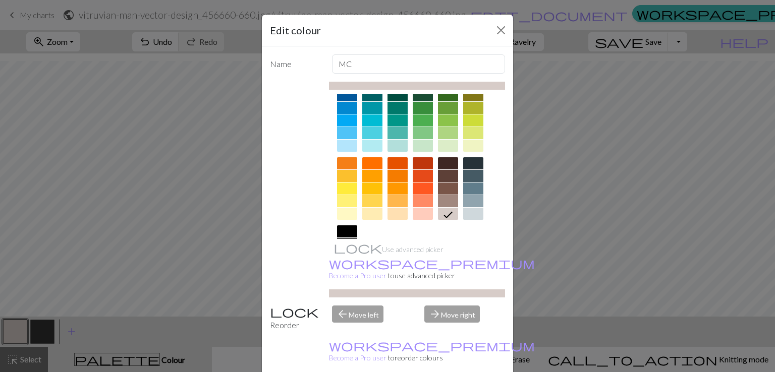
scroll to position [141, 0]
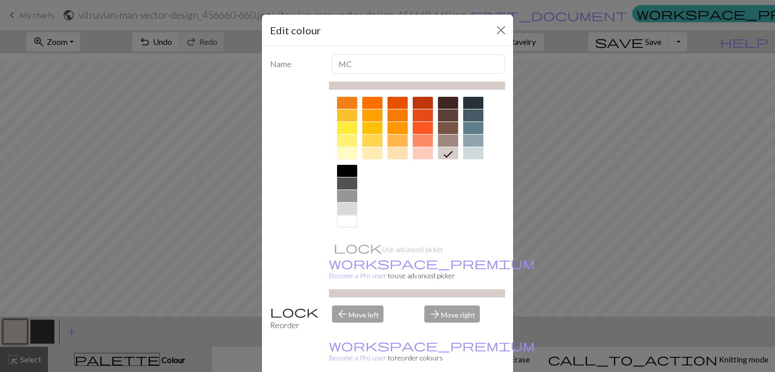
click at [347, 152] on div at bounding box center [347, 153] width 20 height 12
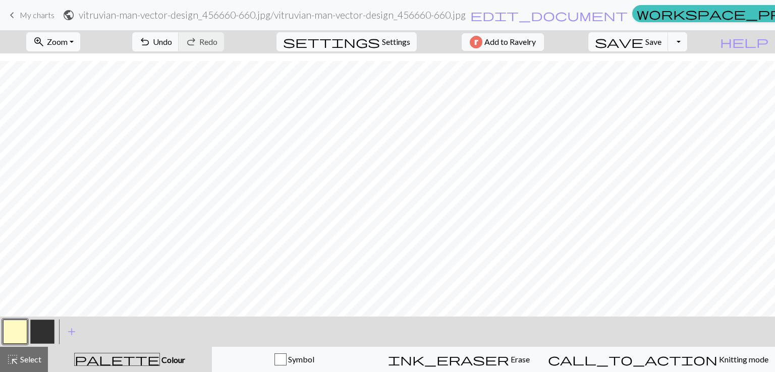
click at [14, 328] on button "button" at bounding box center [15, 332] width 24 height 24
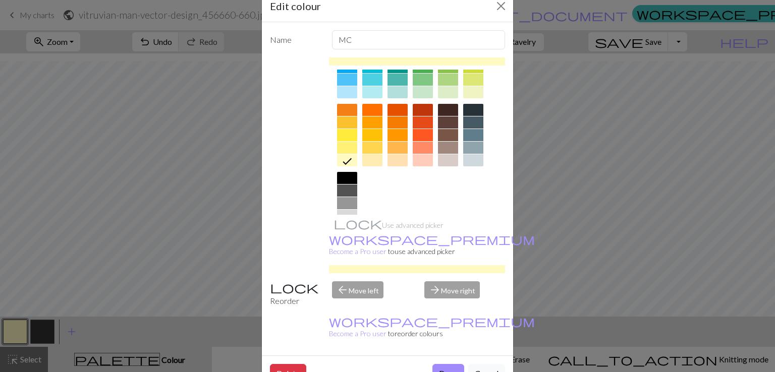
scroll to position [113, 0]
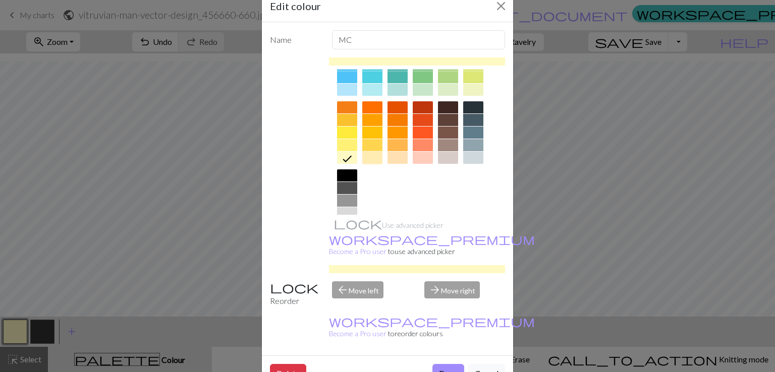
click at [372, 161] on div at bounding box center [372, 158] width 20 height 12
click at [396, 156] on div at bounding box center [397, 158] width 20 height 12
click at [452, 364] on button "Done" at bounding box center [448, 373] width 32 height 19
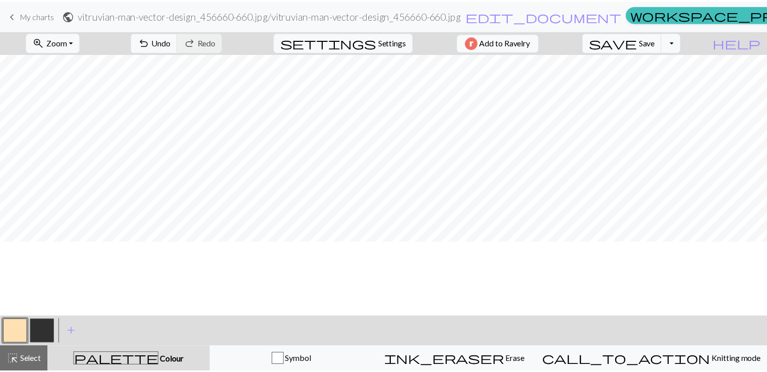
scroll to position [0, 0]
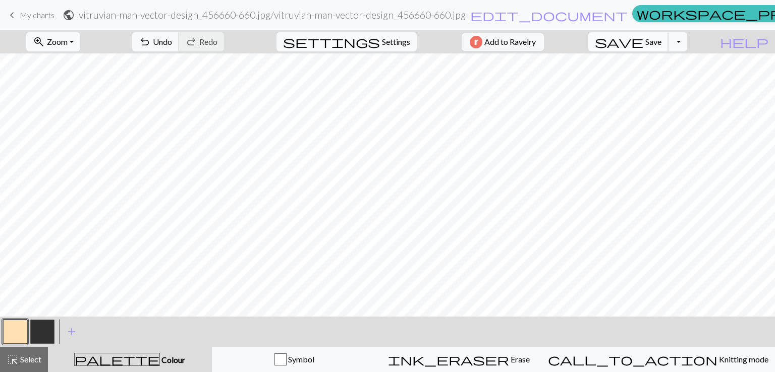
click at [643, 45] on span "save" at bounding box center [619, 42] width 48 height 14
click at [44, 14] on span "My charts" at bounding box center [37, 15] width 35 height 10
